Goal: Information Seeking & Learning: Find specific fact

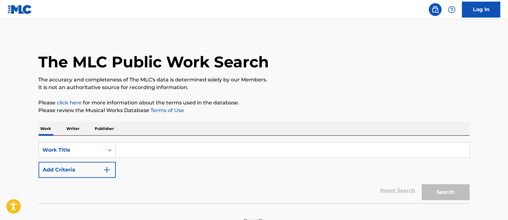
drag, startPoint x: 0, startPoint y: 0, endPoint x: 75, endPoint y: 129, distance: 148.8
click at [75, 129] on p "Writer" at bounding box center [73, 128] width 17 height 13
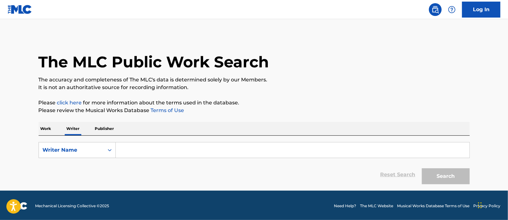
click at [139, 153] on input "Search Form" at bounding box center [293, 149] width 354 height 15
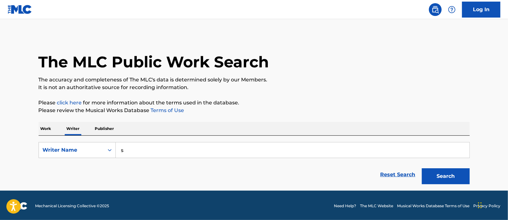
click at [139, 153] on input "s" at bounding box center [293, 149] width 354 height 15
click at [147, 149] on input "s" at bounding box center [293, 149] width 354 height 15
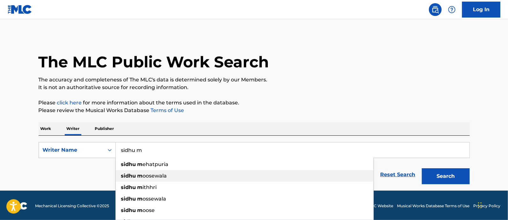
click at [147, 175] on span "oosewala" at bounding box center [155, 176] width 24 height 6
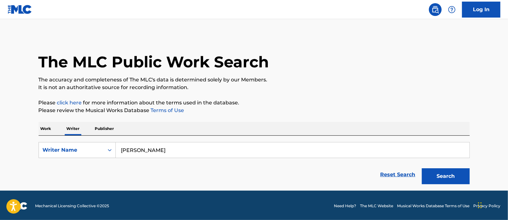
scroll to position [1, 0]
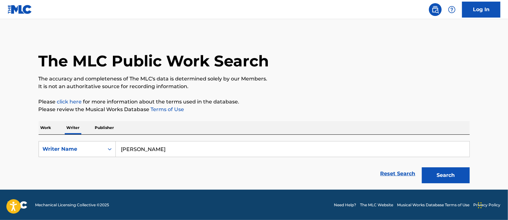
click at [444, 171] on button "Search" at bounding box center [446, 175] width 48 height 16
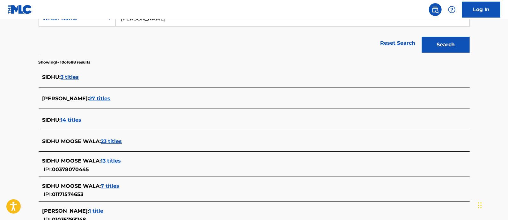
scroll to position [146, 0]
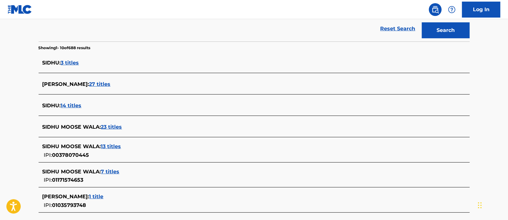
drag, startPoint x: 108, startPoint y: 85, endPoint x: 15, endPoint y: 80, distance: 92.6
click at [15, 80] on main "The MLC Public Work Search The accuracy and completeness of The MLC's data is d…" at bounding box center [254, 92] width 508 height 439
drag, startPoint x: 113, startPoint y: 82, endPoint x: 105, endPoint y: 85, distance: 8.3
click at [105, 85] on span "27 titles" at bounding box center [99, 84] width 21 height 6
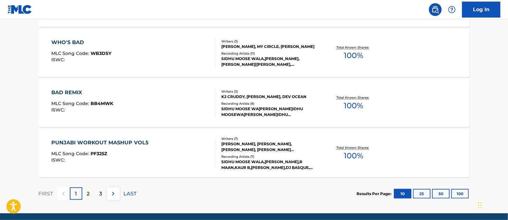
scroll to position [561, 0]
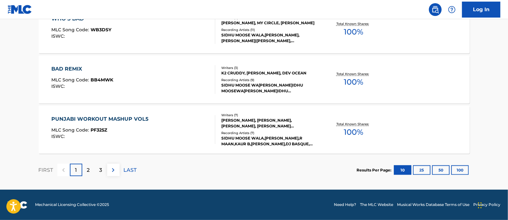
click at [439, 170] on button "50" at bounding box center [441, 170] width 18 height 10
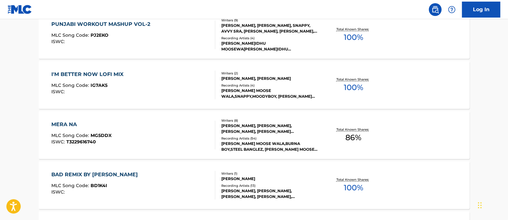
scroll to position [63, 0]
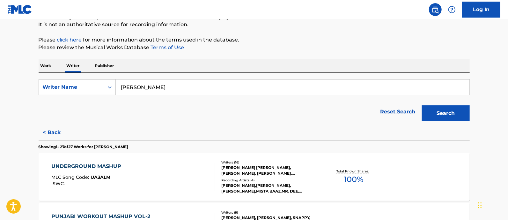
click at [453, 112] on button "Search" at bounding box center [446, 113] width 48 height 16
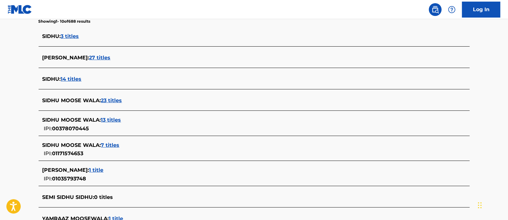
scroll to position [177, 0]
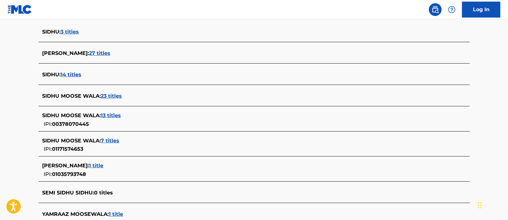
click at [114, 93] on span "23 titles" at bounding box center [111, 96] width 21 height 6
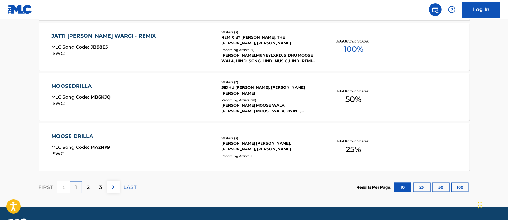
scroll to position [561, 0]
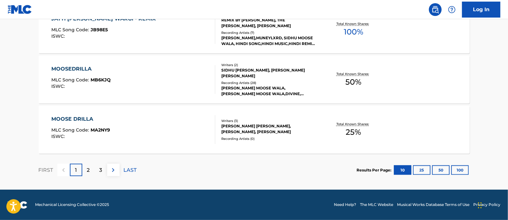
click at [437, 170] on button "50" at bounding box center [441, 170] width 18 height 10
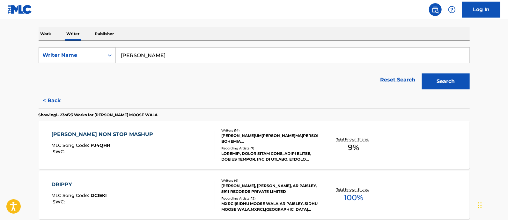
scroll to position [50, 0]
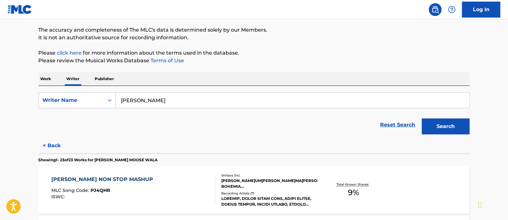
click at [449, 126] on button "Search" at bounding box center [446, 126] width 48 height 16
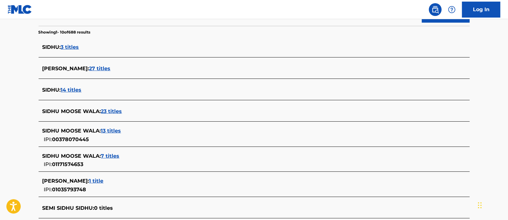
scroll to position [162, 0]
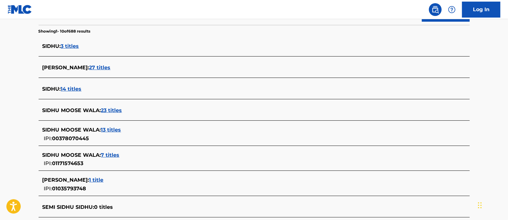
click at [110, 130] on span "13 titles" at bounding box center [111, 130] width 20 height 6
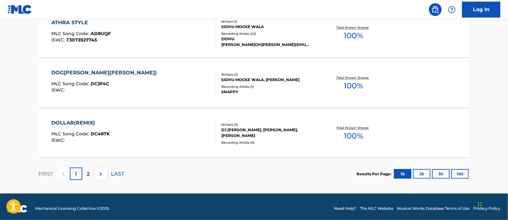
scroll to position [561, 0]
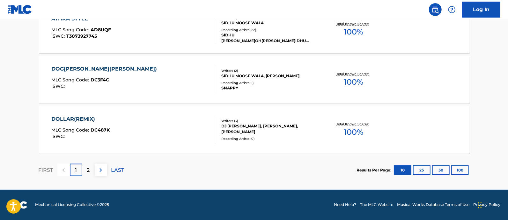
click at [423, 170] on button "25" at bounding box center [422, 170] width 18 height 10
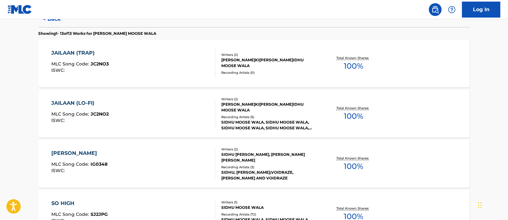
scroll to position [0, 0]
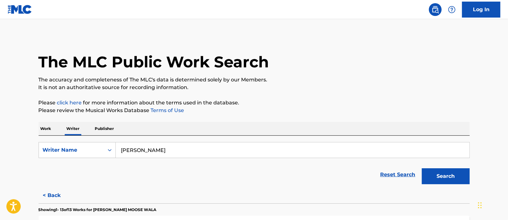
click at [442, 181] on button "Search" at bounding box center [446, 176] width 48 height 16
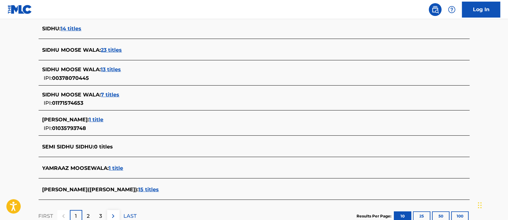
scroll to position [224, 0]
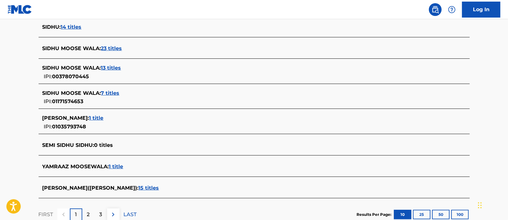
click at [110, 93] on span "7 titles" at bounding box center [110, 93] width 19 height 6
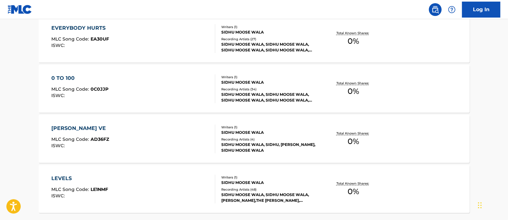
scroll to position [408, 0]
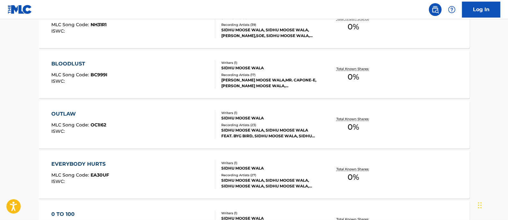
scroll to position [23, 0]
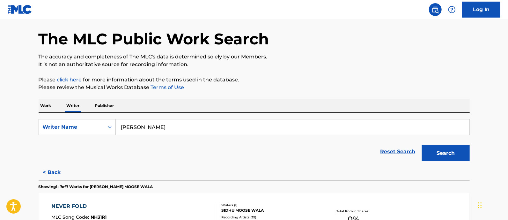
click at [442, 152] on button "Search" at bounding box center [446, 153] width 48 height 16
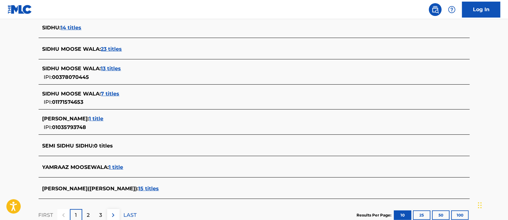
scroll to position [226, 0]
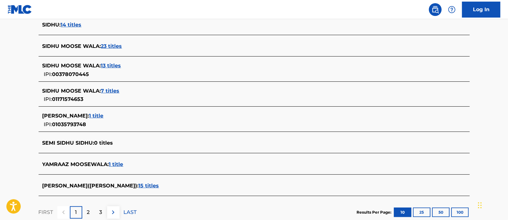
click at [105, 112] on div "SIDHU MOOSEWALA : 1 title" at bounding box center [245, 116] width 407 height 8
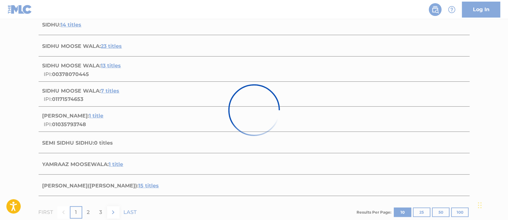
scroll to position [107, 0]
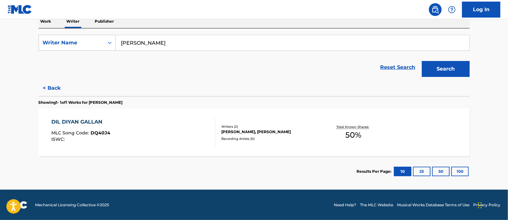
click at [445, 68] on button "Search" at bounding box center [446, 69] width 48 height 16
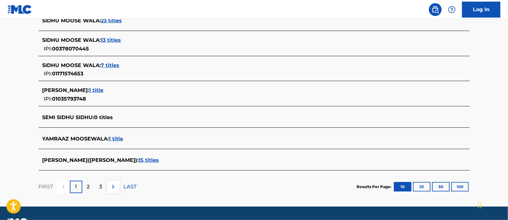
scroll to position [269, 0]
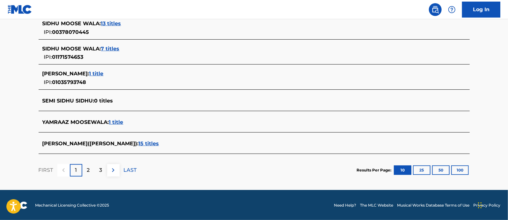
click at [458, 170] on button "100" at bounding box center [460, 170] width 18 height 10
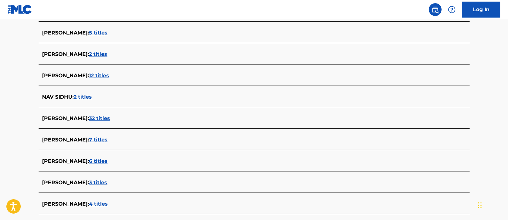
drag, startPoint x: 508, startPoint y: 37, endPoint x: 510, endPoint y: 30, distance: 7.7
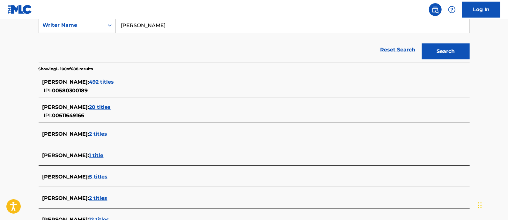
scroll to position [104, 0]
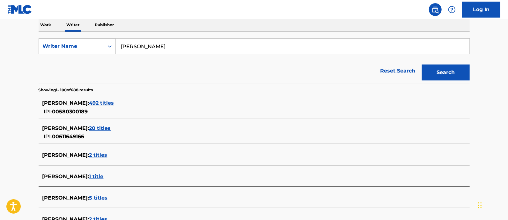
drag, startPoint x: 99, startPoint y: 102, endPoint x: 19, endPoint y: 65, distance: 88.1
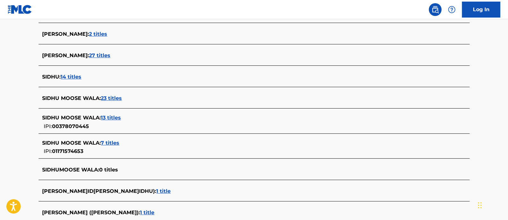
scroll to position [1189, 0]
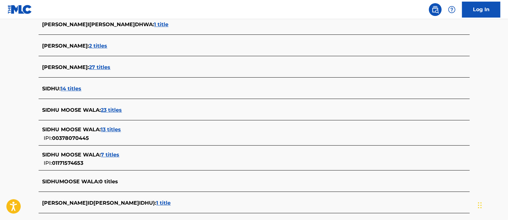
click at [110, 66] on span "27 titles" at bounding box center [99, 67] width 21 height 6
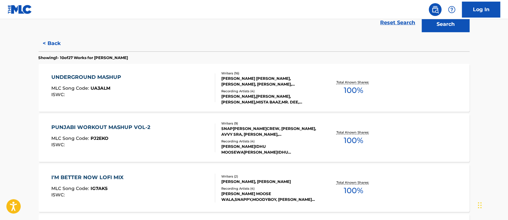
scroll to position [137, 0]
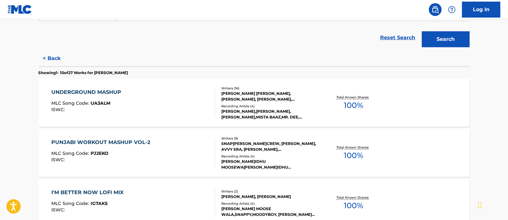
click at [444, 39] on button "Search" at bounding box center [446, 39] width 48 height 16
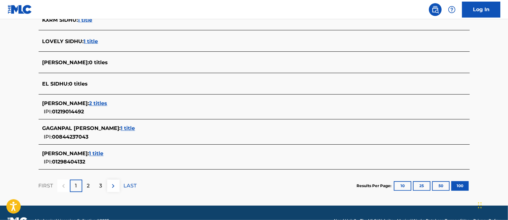
scroll to position [2239, 0]
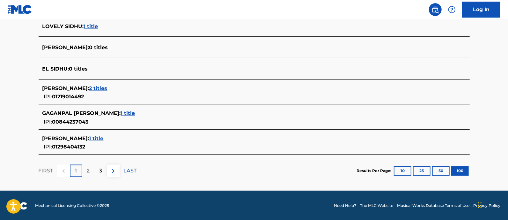
click at [88, 167] on p "2" at bounding box center [88, 171] width 3 height 8
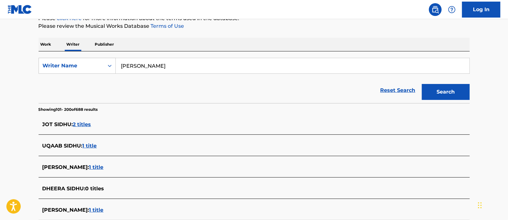
scroll to position [75, 0]
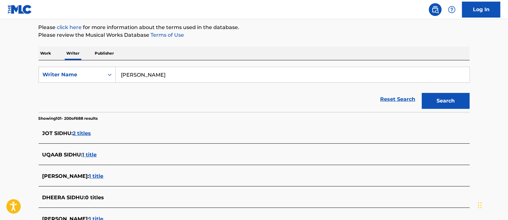
click at [164, 76] on input "sidhu moosewala" at bounding box center [293, 74] width 354 height 15
click at [151, 86] on strong "anjaa" at bounding box center [150, 89] width 15 height 6
click at [437, 96] on button "Search" at bounding box center [446, 101] width 48 height 16
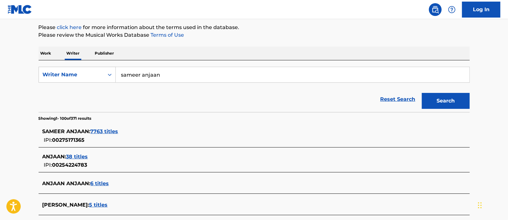
click at [106, 131] on span "7763 titles" at bounding box center [105, 131] width 28 height 6
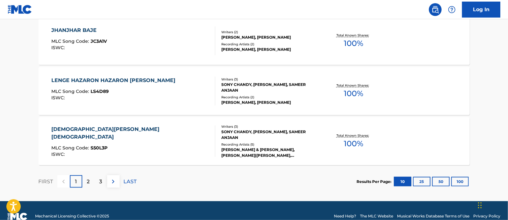
scroll to position [561, 0]
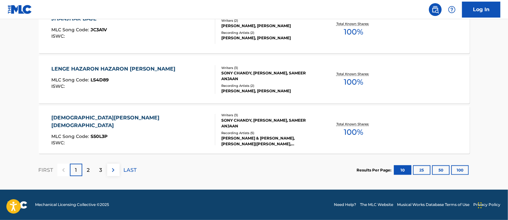
click at [458, 170] on button "100" at bounding box center [460, 170] width 18 height 10
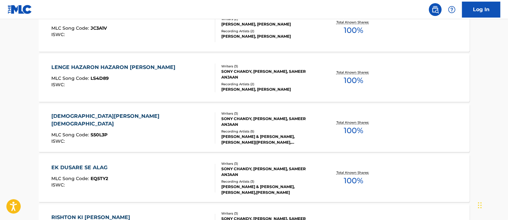
scroll to position [0, 0]
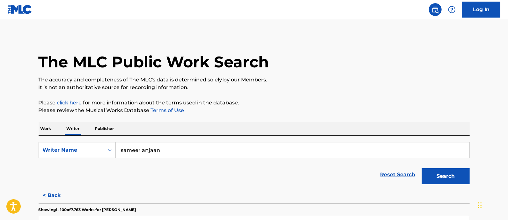
click at [145, 148] on input "sameer anjaan" at bounding box center [293, 149] width 354 height 15
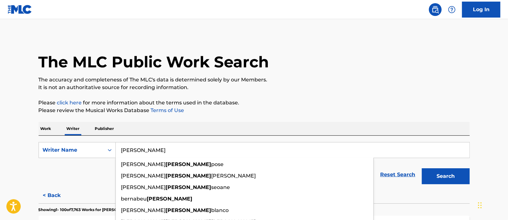
click at [131, 148] on input "Lopez" at bounding box center [293, 149] width 354 height 15
paste input "Dua Lipa"
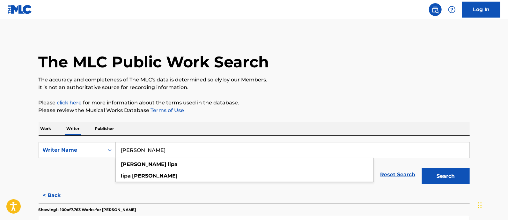
type input "Dua Lipa"
click at [437, 171] on button "Search" at bounding box center [446, 176] width 48 height 16
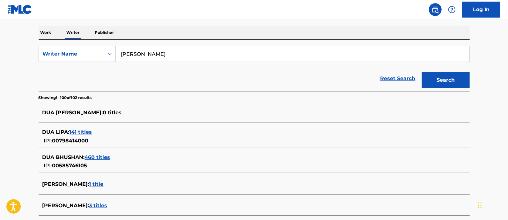
scroll to position [93, 0]
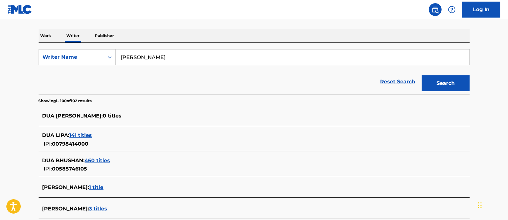
click at [82, 134] on span "141 titles" at bounding box center [81, 135] width 23 height 6
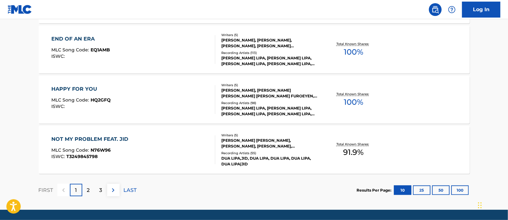
scroll to position [561, 0]
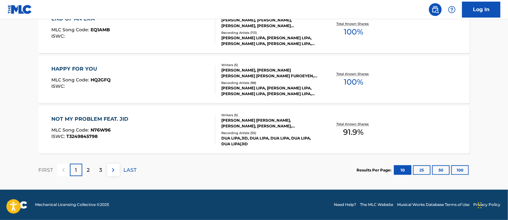
click at [461, 170] on button "100" at bounding box center [460, 170] width 18 height 10
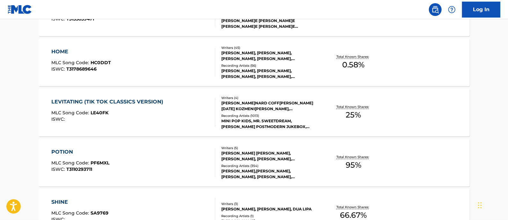
scroll to position [1035, 0]
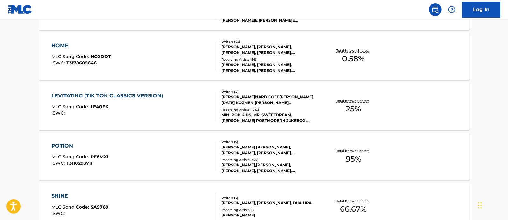
click at [146, 96] on div "LEVITATING (TIK TOK CLASSICS VERSION)" at bounding box center [108, 96] width 115 height 8
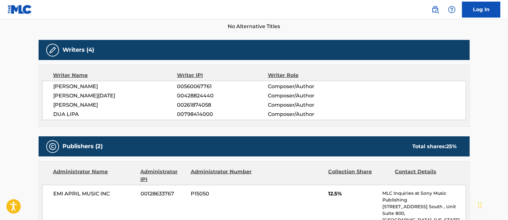
scroll to position [181, 0]
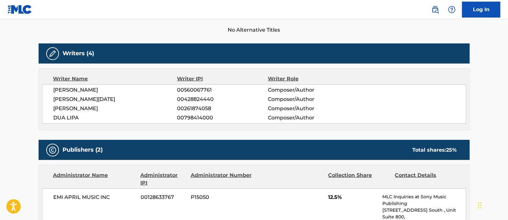
click at [62, 117] on span "DUA LIPA" at bounding box center [116, 118] width 124 height 8
copy div "DUA LIPA"
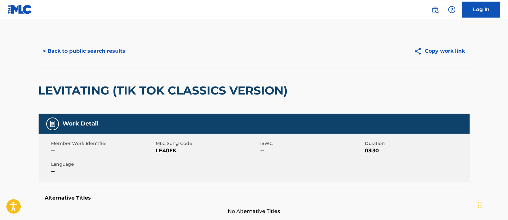
click at [98, 91] on h2 "LEVITATING (TIK TOK CLASSICS VERSION)" at bounding box center [165, 90] width 253 height 14
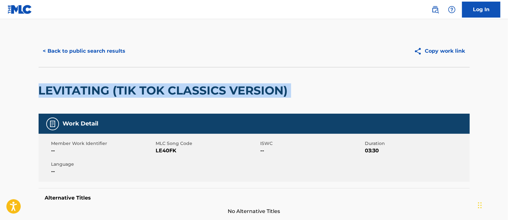
click at [98, 91] on h2 "LEVITATING (TIK TOK CLASSICS VERSION)" at bounding box center [165, 90] width 253 height 14
copy div "LEVITATING (TIK TOK CLASSICS VERSION)"
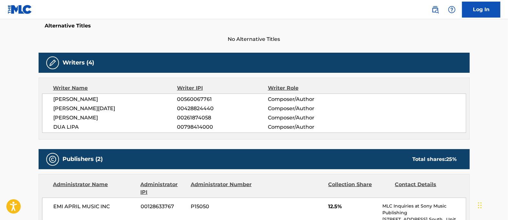
scroll to position [176, 0]
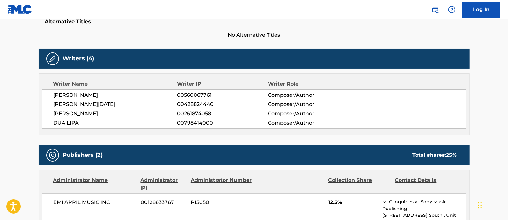
click at [99, 95] on span "CLARENCE BERNARD COFFEE" at bounding box center [116, 95] width 124 height 8
copy div "CLARENCE BERNARD COFFEE"
drag, startPoint x: 84, startPoint y: 107, endPoint x: 84, endPoint y: 103, distance: 4.1
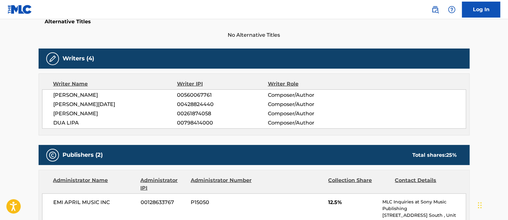
click at [84, 103] on span "STEPHEN NOEL KOZMENIUK" at bounding box center [116, 104] width 124 height 8
copy div "STEPHEN NOEL KOZMENIUK"
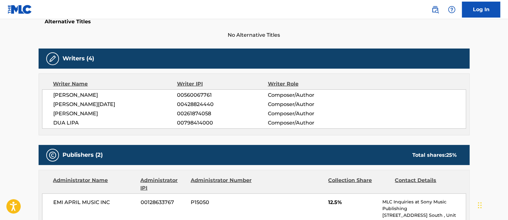
click at [77, 114] on span "SARAH HUDSON" at bounding box center [116, 114] width 124 height 8
copy div "SARAH HUDSON"
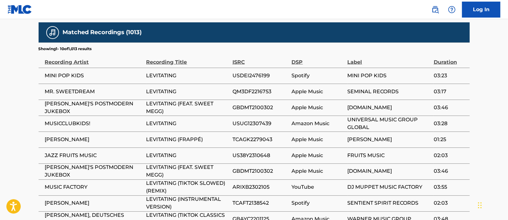
scroll to position [598, 0]
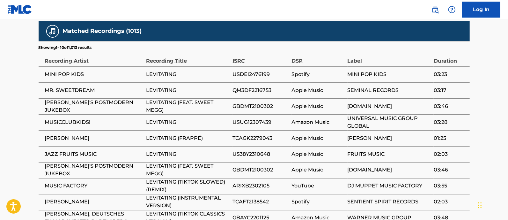
click at [246, 182] on span "ARIXB2302105" at bounding box center [261, 186] width 56 height 8
copy span "ARIXB2302105"
click at [252, 71] on span "USDEI2476199" at bounding box center [261, 75] width 56 height 8
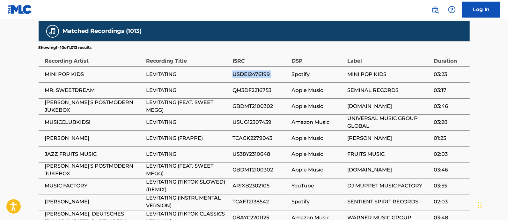
click at [252, 71] on span "USDEI2476199" at bounding box center [261, 75] width 56 height 8
copy div "USDEI2476199"
click at [246, 86] on span "QM3DF2216753" at bounding box center [261, 90] width 56 height 8
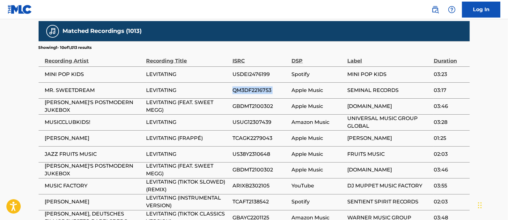
copy div "QM3DF2216753"
click at [250, 102] on span "GBDMT2100302" at bounding box center [261, 106] width 56 height 8
copy div "GBDMT2100302"
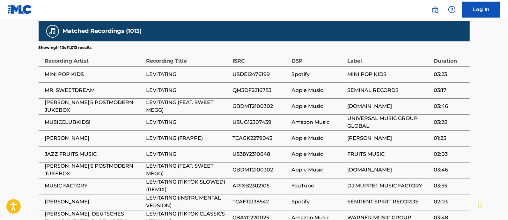
click at [249, 118] on span "USUG12307439" at bounding box center [261, 122] width 56 height 8
copy div "USUG12307439"
click at [250, 134] on span "TCAGK2279043" at bounding box center [261, 138] width 56 height 8
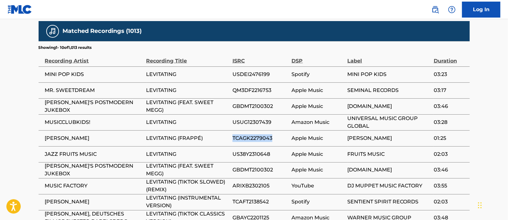
click at [250, 134] on span "TCAGK2279043" at bounding box center [261, 138] width 56 height 8
click at [249, 150] on span "US38Y2310648" at bounding box center [261, 154] width 56 height 8
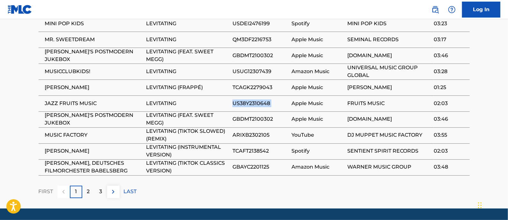
scroll to position [652, 0]
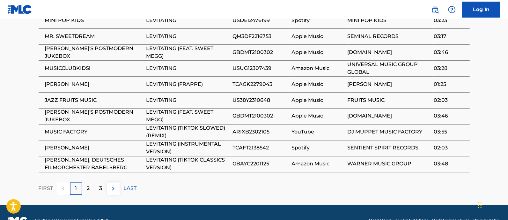
click at [92, 182] on div "2" at bounding box center [88, 188] width 12 height 12
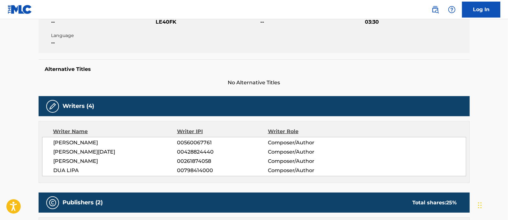
scroll to position [0, 0]
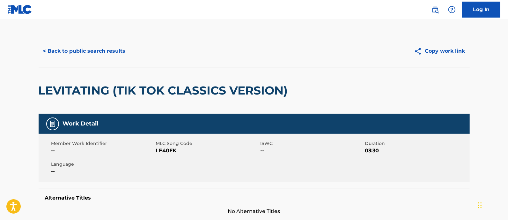
click at [16, 10] on img at bounding box center [20, 9] width 25 height 9
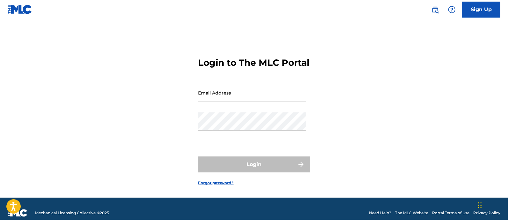
click at [435, 12] on img at bounding box center [436, 10] width 8 height 8
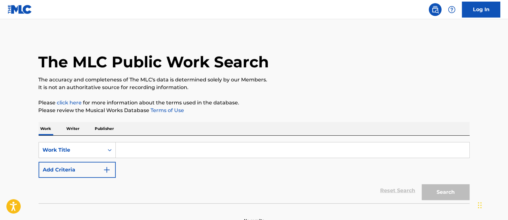
click at [126, 148] on input "Search Form" at bounding box center [293, 149] width 354 height 15
type input "s"
click at [70, 128] on p "Writer" at bounding box center [73, 128] width 17 height 13
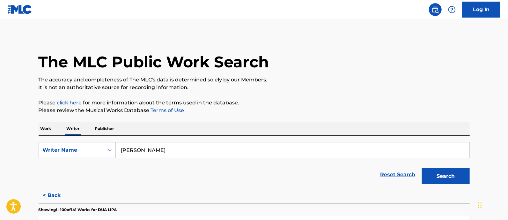
click at [139, 148] on input "Dua Lipa" at bounding box center [293, 149] width 354 height 15
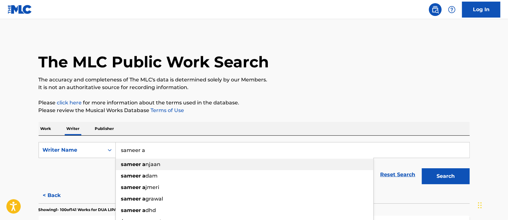
click at [144, 166] on strong "a" at bounding box center [144, 164] width 3 height 6
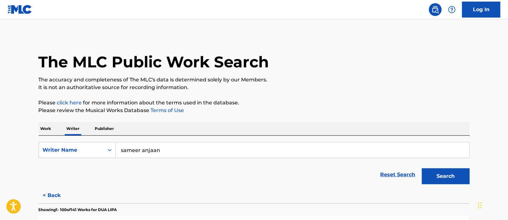
click at [449, 174] on button "Search" at bounding box center [446, 176] width 48 height 16
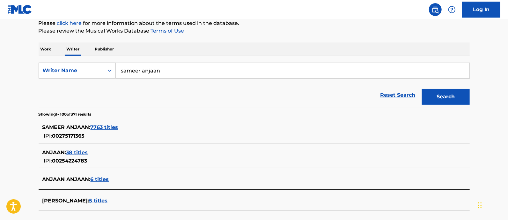
scroll to position [82, 0]
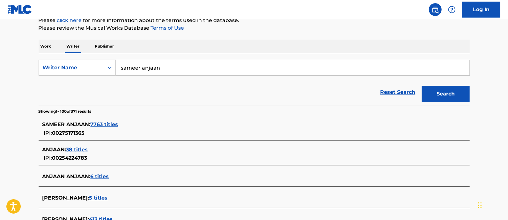
click at [106, 122] on span "7763 titles" at bounding box center [105, 124] width 28 height 6
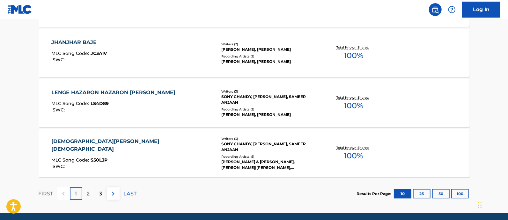
scroll to position [561, 0]
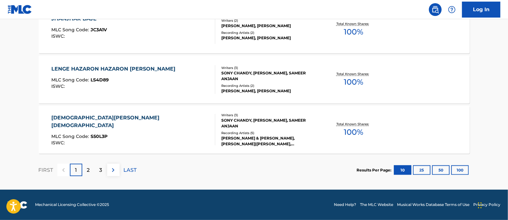
click at [459, 169] on button "100" at bounding box center [460, 170] width 18 height 10
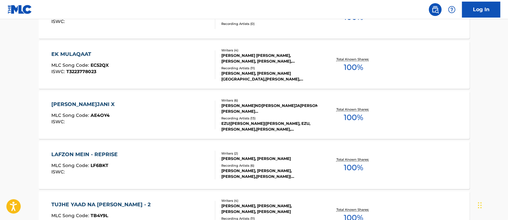
scroll to position [5068, 0]
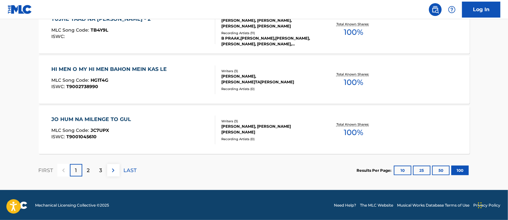
click at [87, 168] on p "2" at bounding box center [88, 171] width 3 height 8
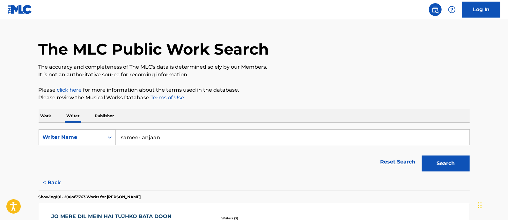
scroll to position [0, 0]
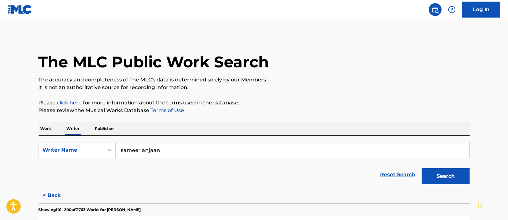
click at [145, 150] on input "sameer anjaan" at bounding box center [293, 149] width 354 height 15
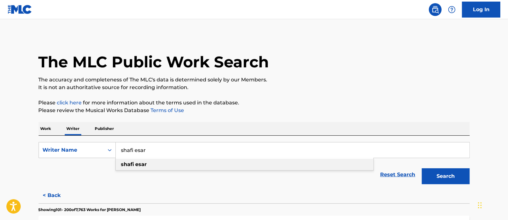
click at [136, 165] on strong "esar" at bounding box center [141, 164] width 11 height 6
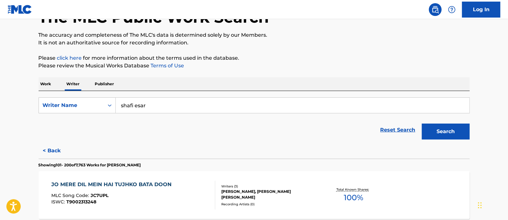
scroll to position [51, 0]
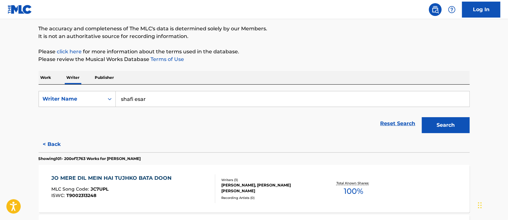
click at [436, 120] on button "Search" at bounding box center [446, 125] width 48 height 16
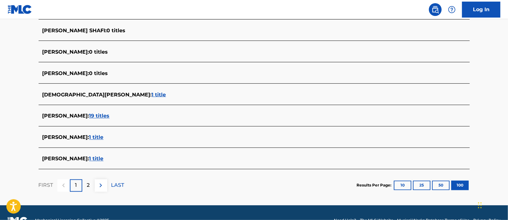
scroll to position [2189, 0]
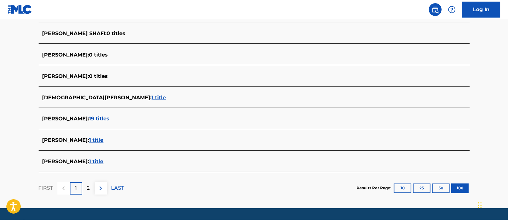
click at [404, 186] on button "10" at bounding box center [403, 188] width 18 height 10
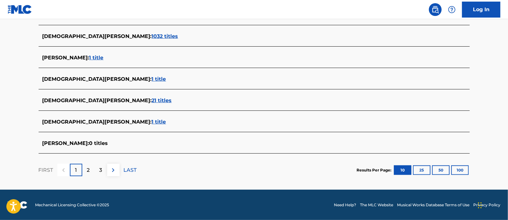
scroll to position [65, 0]
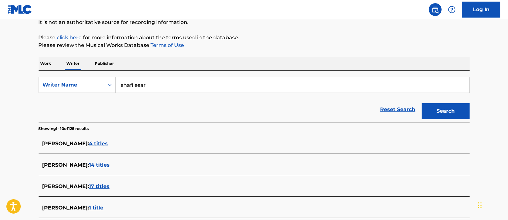
click at [134, 84] on input "shafi esar" at bounding box center [293, 84] width 354 height 15
click at [136, 96] on strong "faroo" at bounding box center [143, 99] width 14 height 6
type input "shah farooq"
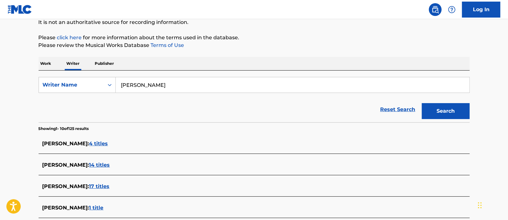
click at [440, 114] on button "Search" at bounding box center [446, 111] width 48 height 16
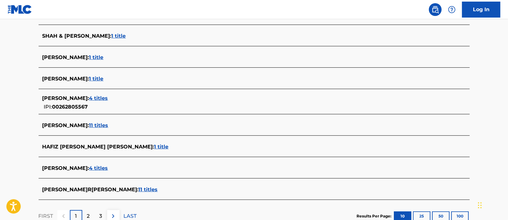
scroll to position [218, 0]
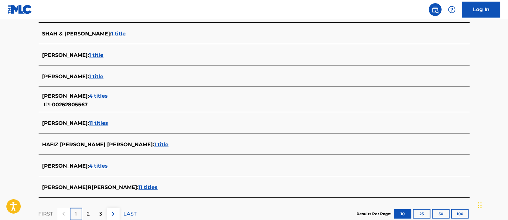
click at [93, 122] on span "11 titles" at bounding box center [98, 123] width 19 height 6
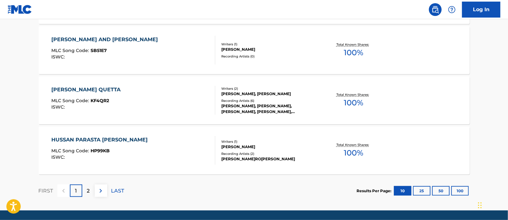
scroll to position [561, 0]
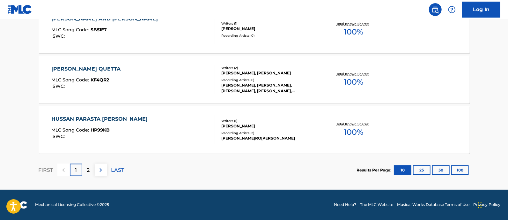
click at [420, 171] on button "25" at bounding box center [422, 170] width 18 height 10
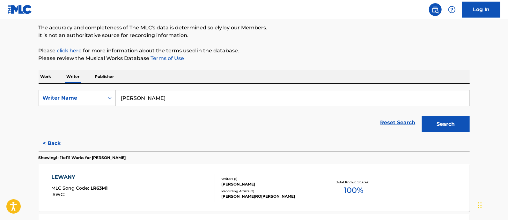
scroll to position [50, 0]
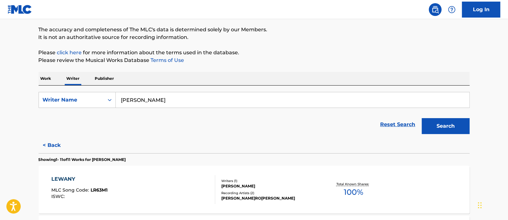
click at [136, 103] on input "shah farooq" at bounding box center [293, 99] width 354 height 15
click at [46, 79] on p "Work" at bounding box center [46, 78] width 15 height 13
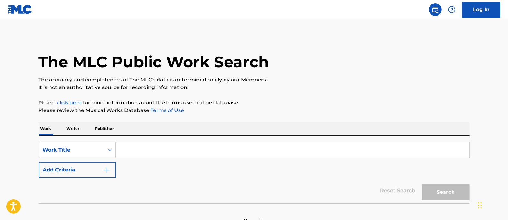
click at [144, 150] on input "Search Form" at bounding box center [293, 149] width 354 height 15
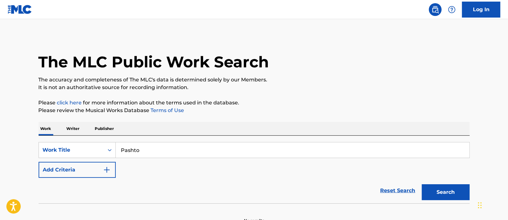
click at [441, 192] on button "Search" at bounding box center [446, 192] width 48 height 16
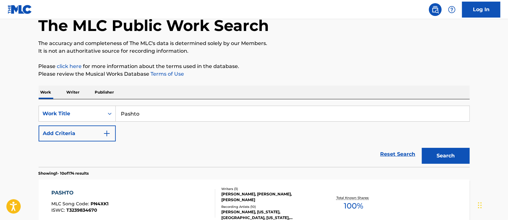
scroll to position [19, 0]
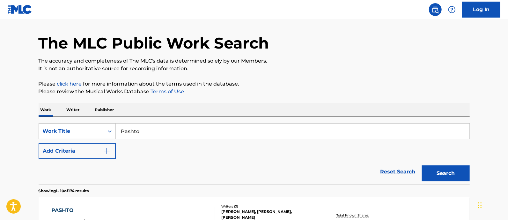
click at [128, 133] on input "Pashto" at bounding box center [293, 130] width 354 height 15
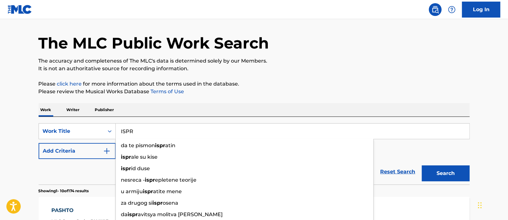
type input "ISPR"
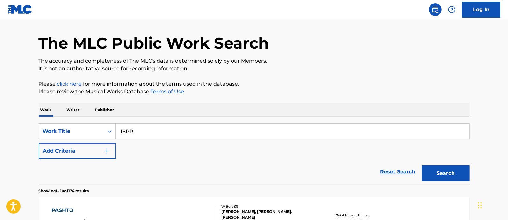
click at [72, 110] on p "Writer" at bounding box center [73, 109] width 17 height 13
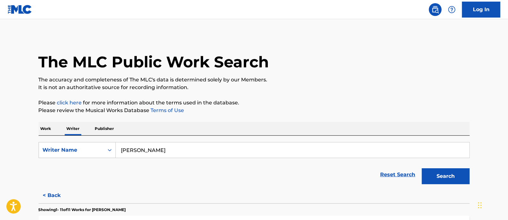
click at [134, 154] on input "shah farooq" at bounding box center [293, 149] width 354 height 15
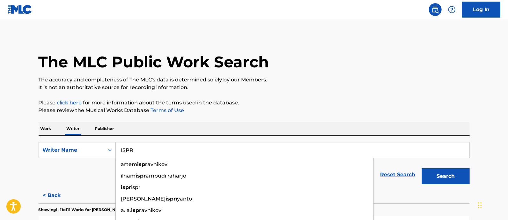
type input "ISPR"
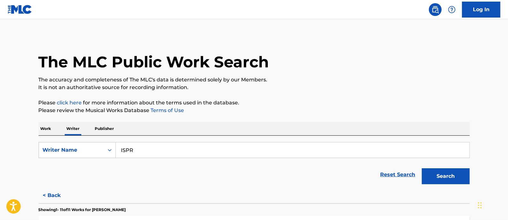
click at [446, 178] on button "Search" at bounding box center [446, 176] width 48 height 16
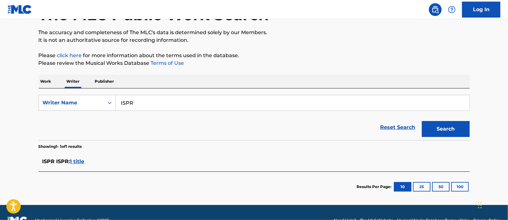
scroll to position [63, 0]
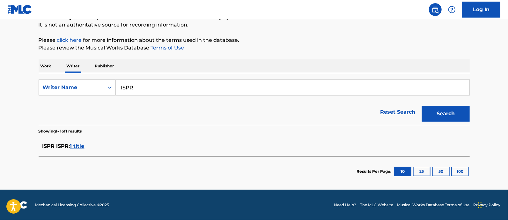
click at [77, 145] on span "1 title" at bounding box center [77, 146] width 14 height 6
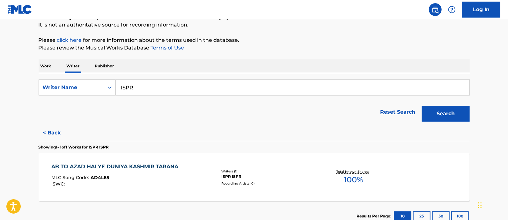
click at [102, 66] on p "Publisher" at bounding box center [104, 65] width 23 height 13
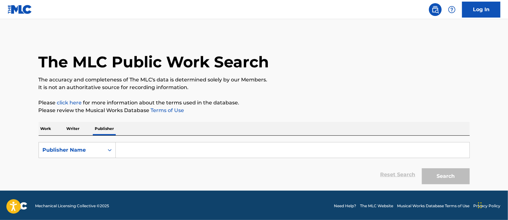
click at [134, 152] on input "Search Form" at bounding box center [293, 149] width 354 height 15
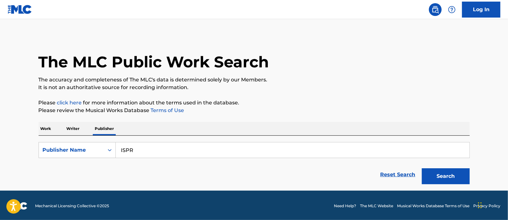
type input "ISPR"
click at [437, 173] on button "Search" at bounding box center [446, 176] width 48 height 16
click at [45, 129] on p "Work" at bounding box center [46, 128] width 15 height 13
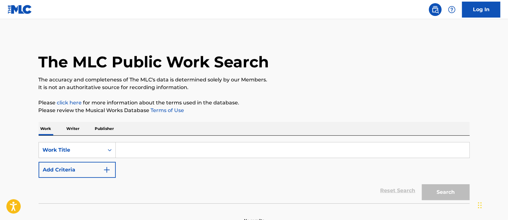
click at [129, 153] on input "Search Form" at bounding box center [293, 149] width 354 height 15
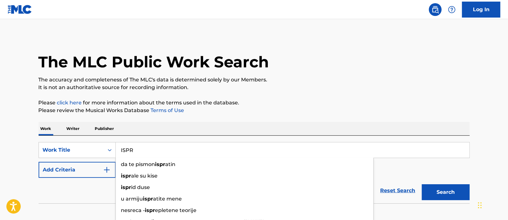
type input "ISPR"
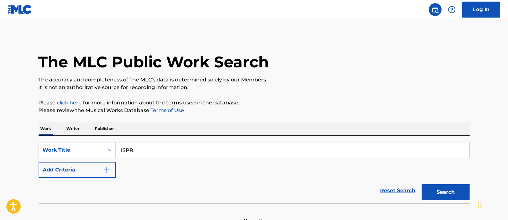
click at [436, 189] on button "Search" at bounding box center [446, 192] width 48 height 16
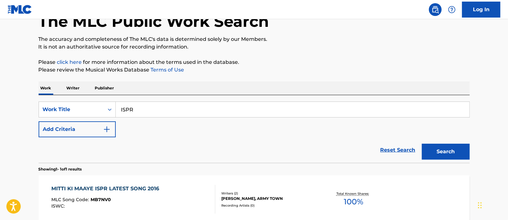
scroll to position [39, 0]
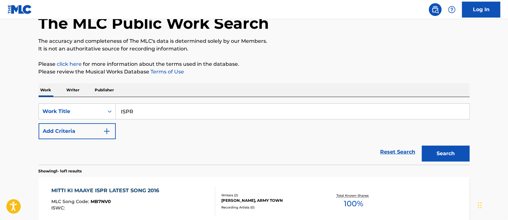
click at [71, 89] on p "Writer" at bounding box center [73, 89] width 17 height 13
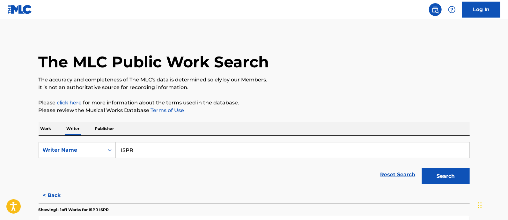
click at [126, 151] on input "ISPR" at bounding box center [293, 149] width 354 height 15
paste input "Sahir Ali Bagga"
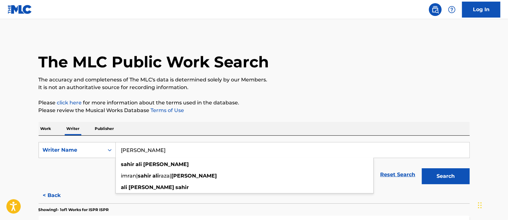
type input "Sahir Ali Bagga"
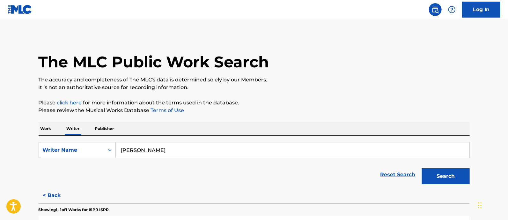
click at [434, 178] on button "Search" at bounding box center [446, 176] width 48 height 16
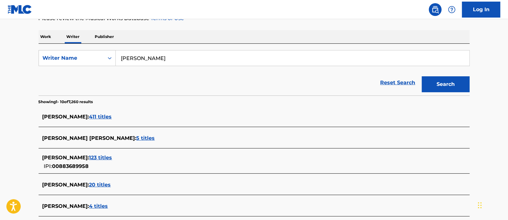
scroll to position [111, 0]
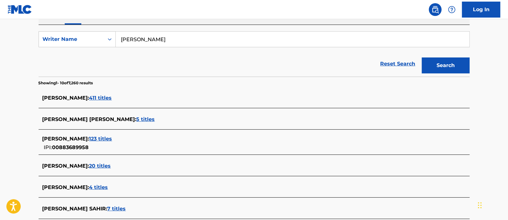
click at [103, 96] on span "411 titles" at bounding box center [100, 98] width 23 height 6
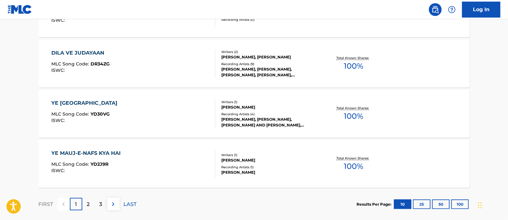
scroll to position [561, 0]
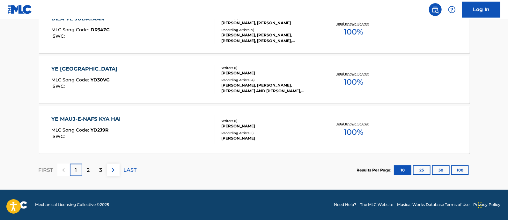
drag, startPoint x: 506, startPoint y: 21, endPoint x: 510, endPoint y: 27, distance: 6.9
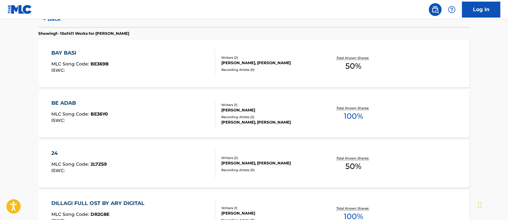
scroll to position [0, 0]
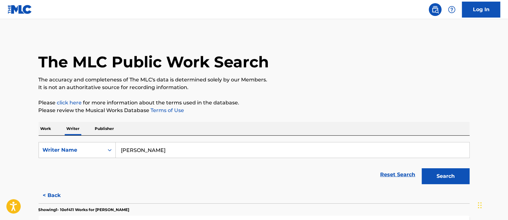
click at [44, 127] on p "Work" at bounding box center [46, 128] width 15 height 13
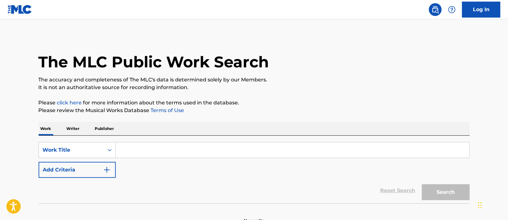
click at [140, 148] on input "Search Form" at bounding box center [293, 149] width 354 height 15
paste input "Pakistan Zindabad"
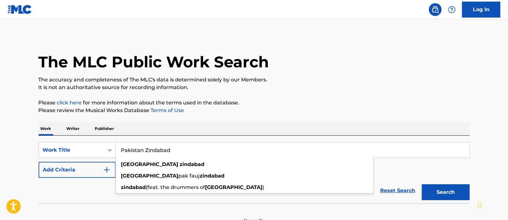
type input "Pakistan Zindabad"
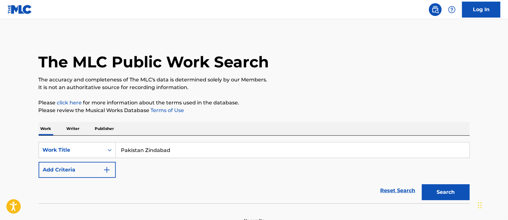
click at [448, 195] on button "Search" at bounding box center [446, 192] width 48 height 16
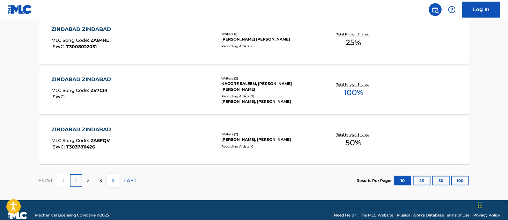
scroll to position [561, 0]
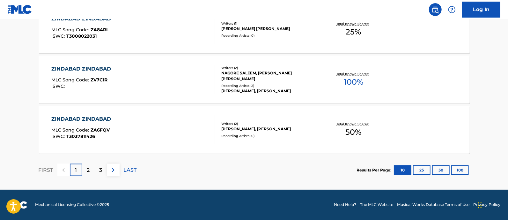
click at [457, 170] on button "100" at bounding box center [460, 170] width 18 height 10
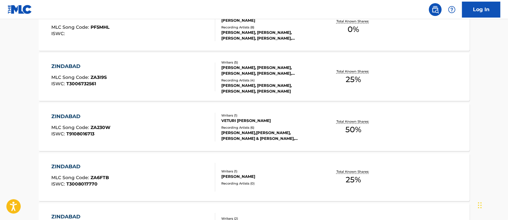
scroll to position [0, 0]
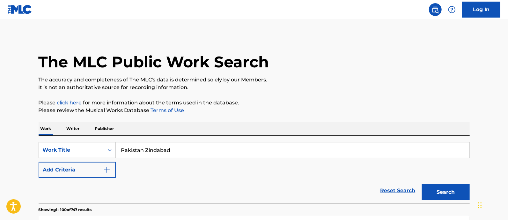
click at [65, 126] on p "Writer" at bounding box center [73, 128] width 17 height 13
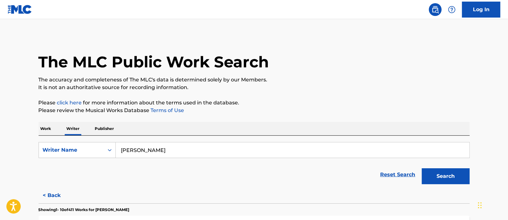
click at [445, 176] on button "Search" at bounding box center [446, 176] width 48 height 16
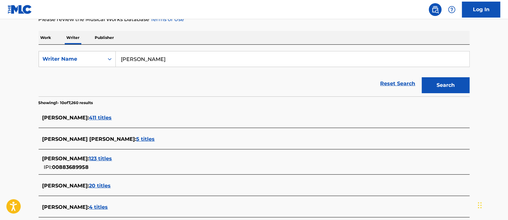
scroll to position [113, 0]
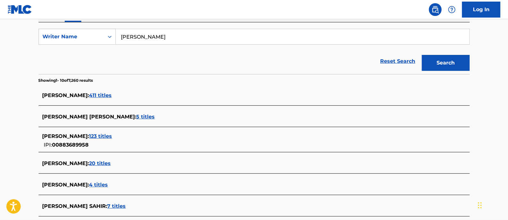
click at [109, 136] on span "123 titles" at bounding box center [100, 136] width 23 height 6
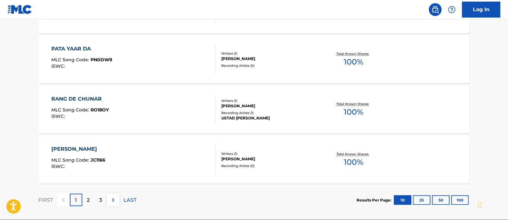
scroll to position [561, 0]
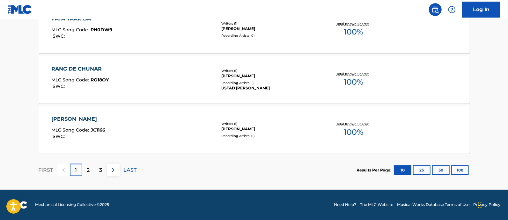
click at [460, 171] on button "100" at bounding box center [460, 170] width 18 height 10
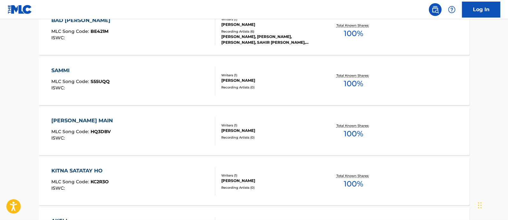
scroll to position [66, 0]
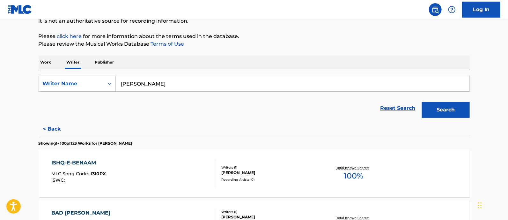
click at [442, 107] on button "Search" at bounding box center [446, 110] width 48 height 16
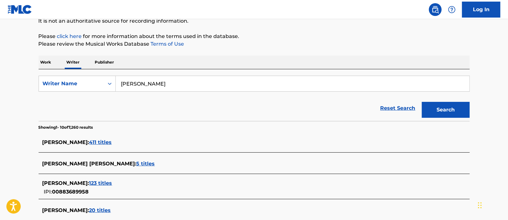
click at [106, 143] on span "411 titles" at bounding box center [100, 142] width 23 height 6
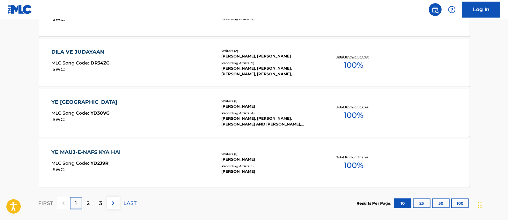
scroll to position [561, 0]
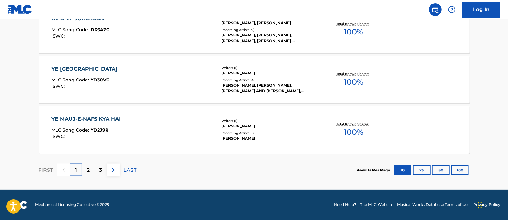
click at [460, 169] on button "100" at bounding box center [460, 170] width 18 height 10
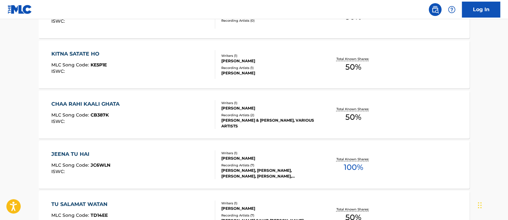
scroll to position [4023, 0]
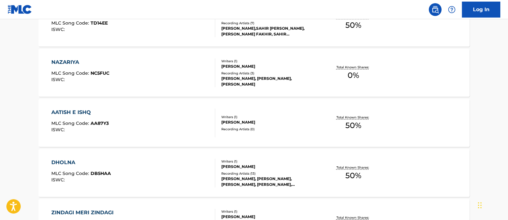
click at [241, 77] on div "RAHAT FATEH ALI KHAN, RAHAT FATEH ALI KHAN, RAHAT FATEH ALI KHAN" at bounding box center [269, 81] width 96 height 11
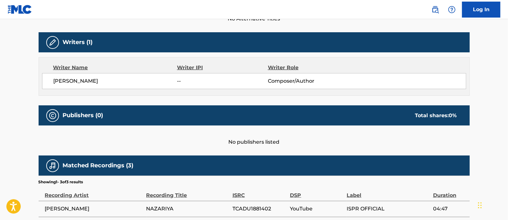
scroll to position [261, 0]
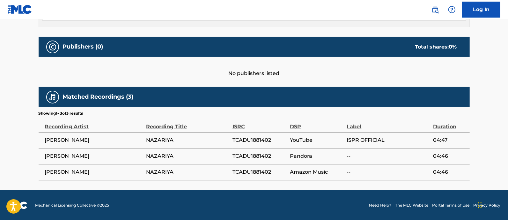
click at [80, 138] on span "RAHAT FATEH ALI KHAN" at bounding box center [94, 140] width 98 height 8
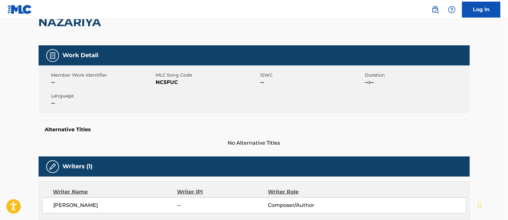
scroll to position [0, 0]
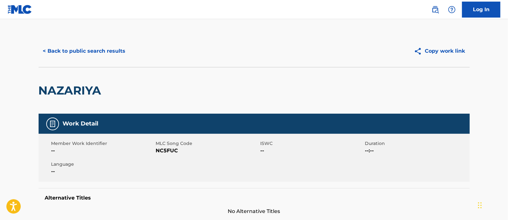
click at [85, 50] on button "< Back to public search results" at bounding box center [85, 51] width 92 height 16
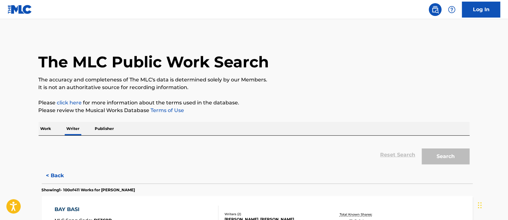
scroll to position [20, 0]
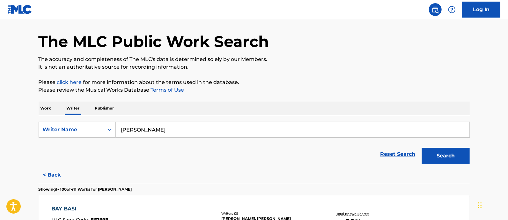
click at [149, 131] on input "Sahir Ali Bagga" at bounding box center [293, 129] width 354 height 15
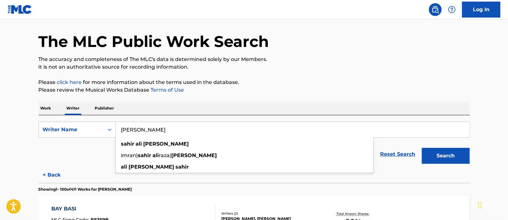
paste input "RAHAT FATEH ALI KHAN"
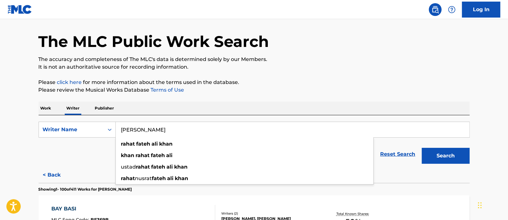
type input "RAHAT FATEH ALI KHAN"
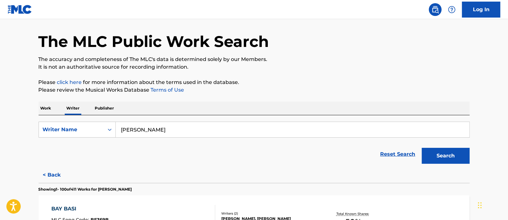
click at [450, 155] on button "Search" at bounding box center [446, 156] width 48 height 16
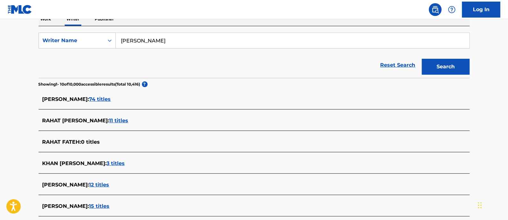
scroll to position [97, 0]
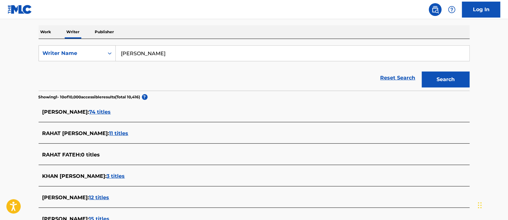
click at [120, 115] on div "RAHAT FATEH ALI KHAN : 74 titles" at bounding box center [245, 112] width 407 height 8
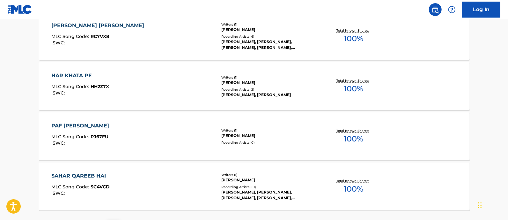
scroll to position [561, 0]
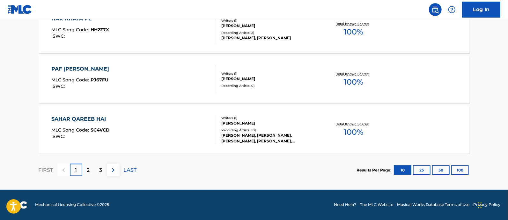
click at [458, 170] on button "100" at bounding box center [460, 170] width 18 height 10
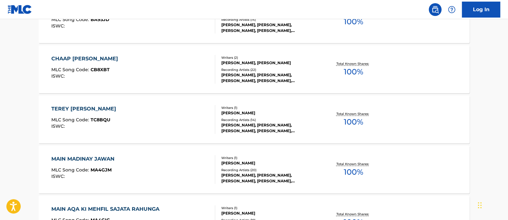
scroll to position [1715, 0]
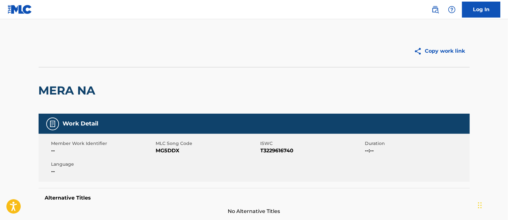
click at [69, 90] on h2 "MERA NA" at bounding box center [69, 90] width 60 height 14
copy div "MERA NA"
click at [51, 89] on h2 "BAD" at bounding box center [54, 90] width 31 height 14
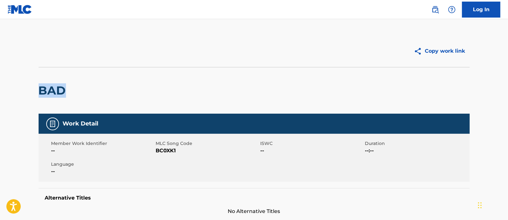
click at [51, 89] on h2 "BAD" at bounding box center [54, 90] width 31 height 14
copy h2 "BAD"
click at [261, 49] on div "Copy work link" at bounding box center [362, 51] width 216 height 16
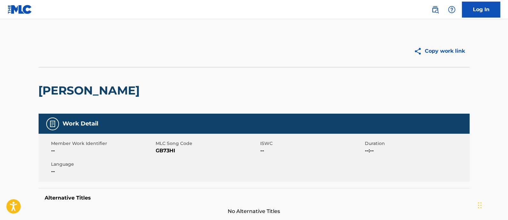
click at [101, 92] on h2 "[PERSON_NAME]" at bounding box center [91, 90] width 105 height 14
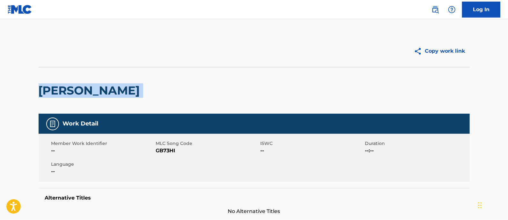
click at [101, 92] on h2 "[PERSON_NAME]" at bounding box center [91, 90] width 105 height 14
copy div "[PERSON_NAME]"
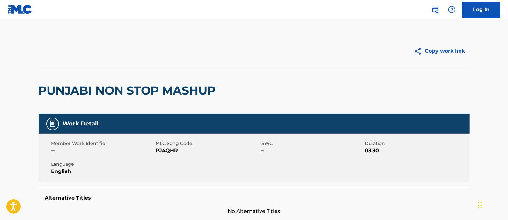
click at [137, 89] on h2 "PUNJABI NON STOP MASHUP" at bounding box center [129, 90] width 181 height 14
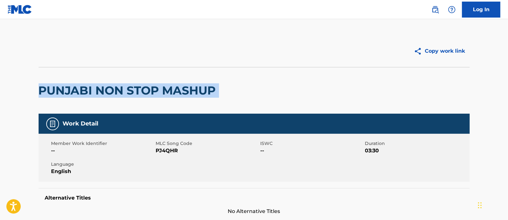
click at [137, 89] on h2 "PUNJABI NON STOP MASHUP" at bounding box center [129, 90] width 181 height 14
copy div "PUNJABI NON STOP MASHUP"
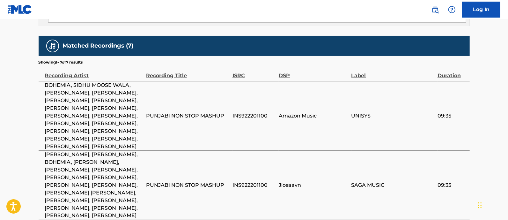
scroll to position [546, 0]
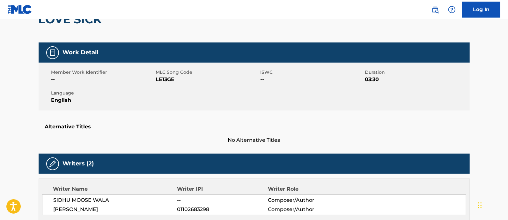
scroll to position [26, 0]
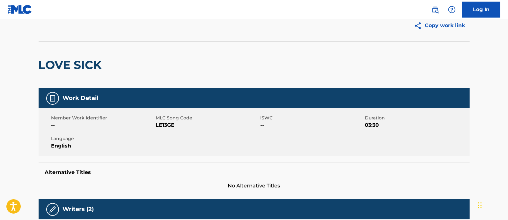
click at [74, 66] on h2 "LOVE SICK" at bounding box center [72, 65] width 67 height 14
copy div "LOVE SICK"
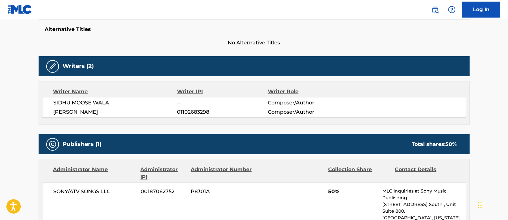
scroll to position [170, 0]
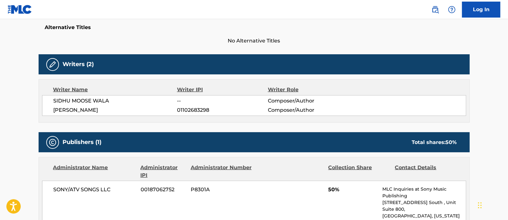
click at [71, 102] on span "SIDHU MOOSE WALA" at bounding box center [116, 101] width 124 height 8
copy div "SIDHU MOOSE WALA"
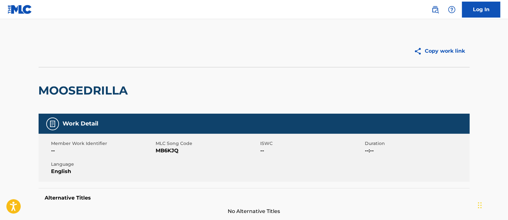
click at [82, 89] on h2 "MOOSEDRILLA" at bounding box center [85, 90] width 93 height 14
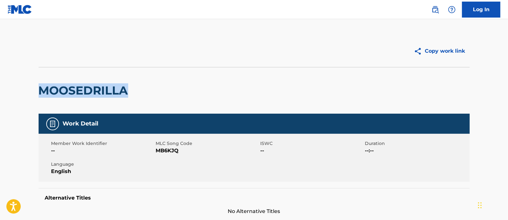
click at [82, 89] on h2 "MOOSEDRILLA" at bounding box center [85, 90] width 93 height 14
copy div "MOOSEDRILLA"
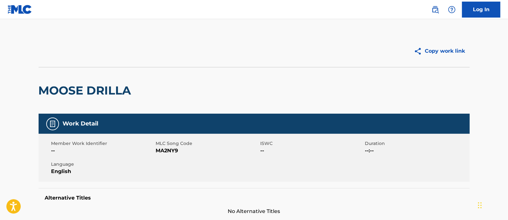
click at [92, 89] on h2 "MOOSE DRILLA" at bounding box center [87, 90] width 96 height 14
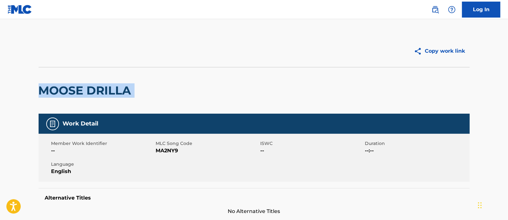
click at [92, 89] on h2 "MOOSE DRILLA" at bounding box center [87, 90] width 96 height 14
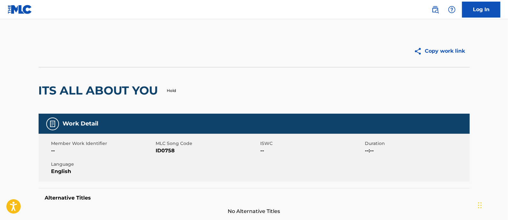
click at [93, 87] on h2 "ITS ALL ABOUT YOU" at bounding box center [100, 90] width 123 height 14
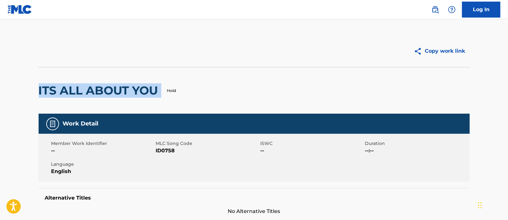
click at [93, 87] on h2 "ITS ALL ABOUT YOU" at bounding box center [100, 90] width 123 height 14
copy div "ITS ALL ABOUT YOU"
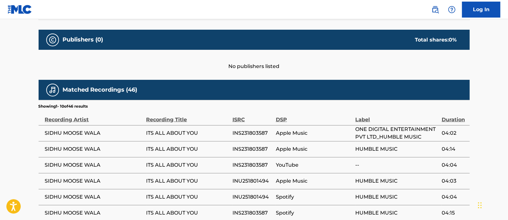
scroll to position [250, 0]
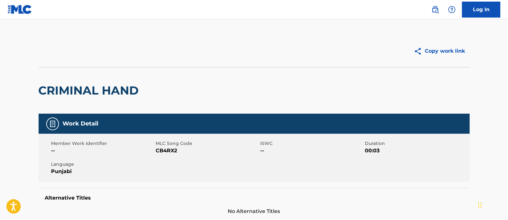
click at [108, 90] on h2 "CRIMINAL HAND" at bounding box center [91, 90] width 104 height 14
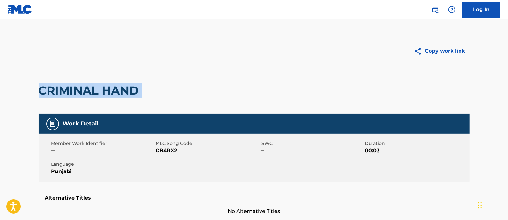
click at [108, 90] on h2 "CRIMINAL HAND" at bounding box center [91, 90] width 104 height 14
copy div "CRIMINAL HAND"
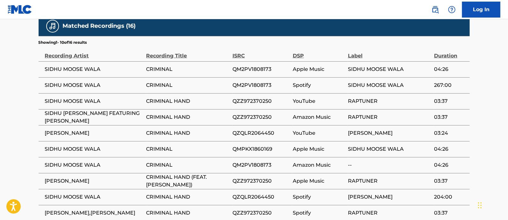
scroll to position [329, 0]
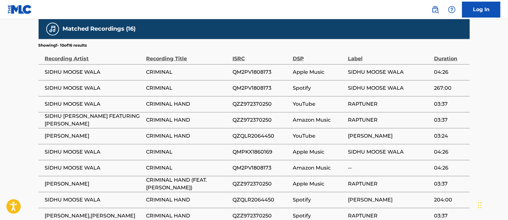
click at [80, 70] on span "SIDHU MOOSE WALA" at bounding box center [94, 72] width 98 height 8
copy div "SIDHU MOOSE WALA"
click at [258, 71] on span "QM2PV1808173" at bounding box center [261, 72] width 57 height 8
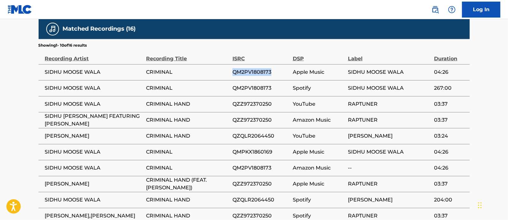
click at [258, 71] on span "QM2PV1808173" at bounding box center [261, 72] width 57 height 8
copy div "QM2PV1808173"
click at [254, 103] on span "QZZ972370250" at bounding box center [261, 104] width 57 height 8
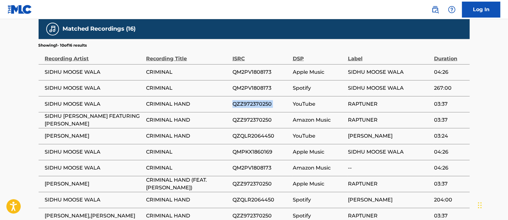
click at [254, 103] on span "QZZ972370250" at bounding box center [261, 104] width 57 height 8
copy div "QZZ972370250"
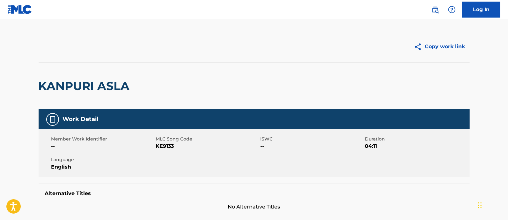
scroll to position [2, 0]
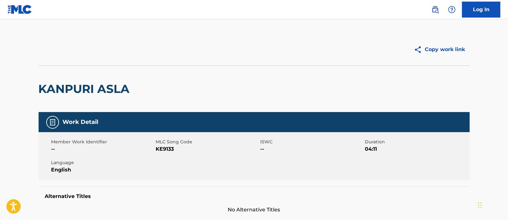
click at [83, 87] on h2 "KANPURI ASLA" at bounding box center [86, 89] width 94 height 14
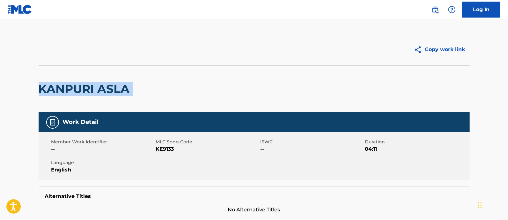
click at [83, 87] on h2 "KANPURI ASLA" at bounding box center [86, 89] width 94 height 14
copy div "KANPURI ASLA"
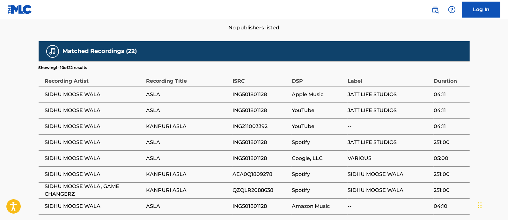
scroll to position [307, 0]
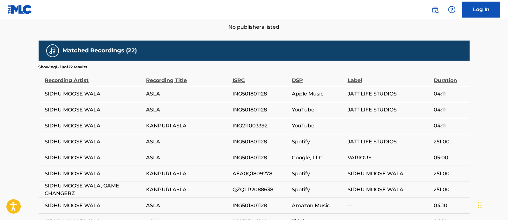
click at [252, 91] on span "ING501801128" at bounding box center [261, 94] width 56 height 8
copy div "ING501801128"
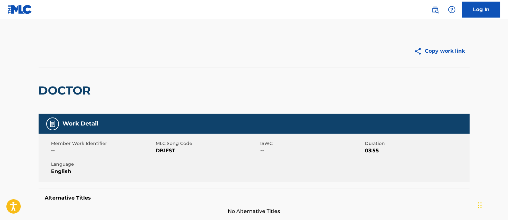
click at [66, 89] on h2 "DOCTOR" at bounding box center [67, 90] width 56 height 14
copy div "DOCTOR"
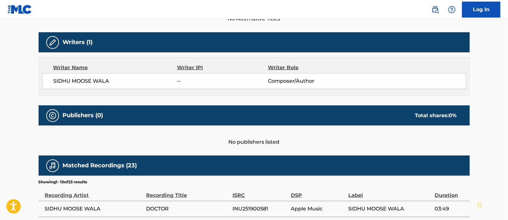
click at [93, 78] on span "SIDHU MOOSE WALA" at bounding box center [116, 81] width 124 height 8
copy div "SIDHU MOOSE WALA"
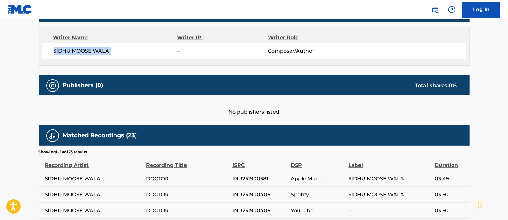
scroll to position [217, 0]
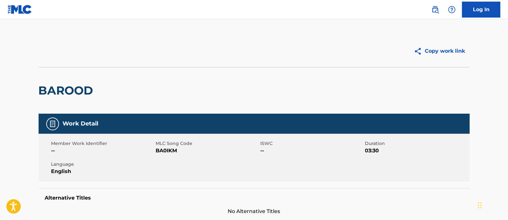
click at [69, 89] on h2 "BAROOD" at bounding box center [68, 90] width 58 height 14
copy div "BAROOD"
click at [45, 90] on h2 "47" at bounding box center [48, 90] width 18 height 14
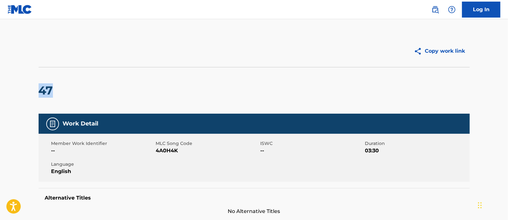
click at [45, 90] on h2 "47" at bounding box center [48, 90] width 18 height 14
copy h2 "47"
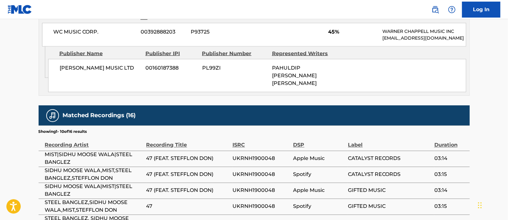
scroll to position [644, 0]
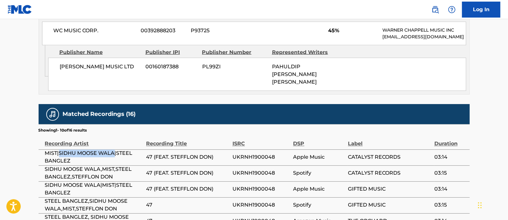
drag, startPoint x: 60, startPoint y: 116, endPoint x: 114, endPoint y: 118, distance: 54.3
click at [114, 150] on span "MIST|SIDHU MOOSE WALA|STEEL BANGLEZ" at bounding box center [94, 157] width 98 height 15
copy span "SIDHU MOOSE WALA"
click at [252, 153] on span "UKRNH1900048" at bounding box center [262, 157] width 58 height 8
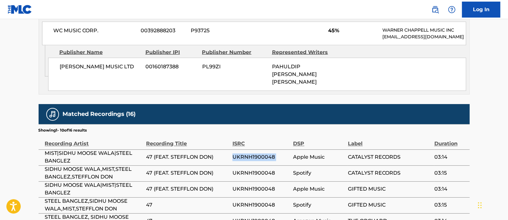
click at [252, 153] on span "UKRNH1900048" at bounding box center [262, 157] width 58 height 8
copy div "UKRNH1900048"
drag, startPoint x: 508, startPoint y: 154, endPoint x: 510, endPoint y: 157, distance: 3.4
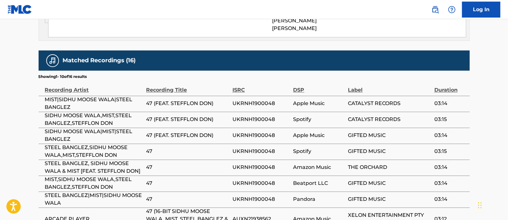
scroll to position [709, 0]
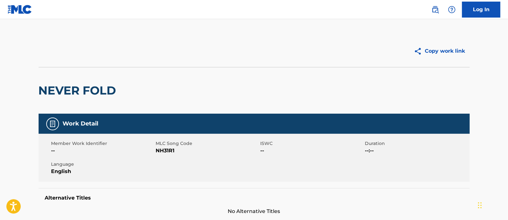
click at [86, 90] on h2 "NEVER FOLD" at bounding box center [79, 90] width 81 height 14
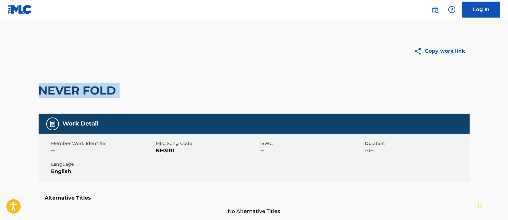
click at [86, 90] on h2 "NEVER FOLD" at bounding box center [79, 90] width 81 height 14
copy div "NEVER FOLD"
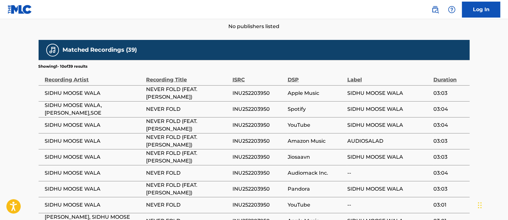
scroll to position [306, 0]
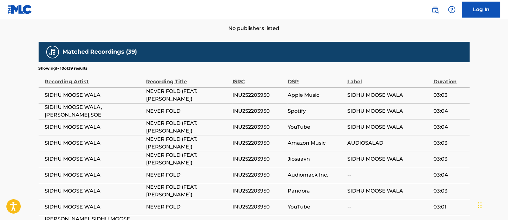
click at [75, 94] on span "SIDHU MOOSE WALA" at bounding box center [94, 95] width 98 height 8
copy div "SIDHU MOOSE WALA"
click at [255, 109] on span "INU252203950" at bounding box center [259, 111] width 52 height 8
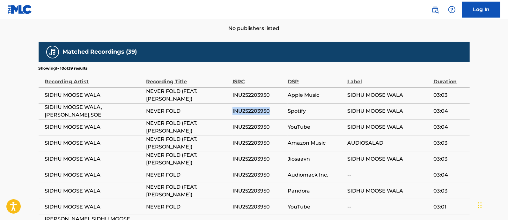
click at [255, 109] on span "INU252203950" at bounding box center [259, 111] width 52 height 8
copy div "INU252203950"
click at [250, 193] on span "INU252203950" at bounding box center [259, 191] width 52 height 8
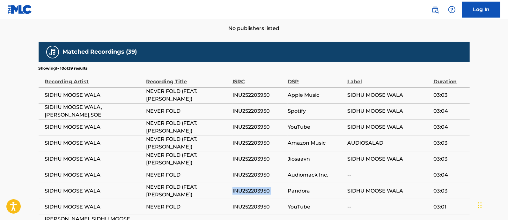
click at [250, 193] on span "INU252203950" at bounding box center [259, 191] width 52 height 8
copy div "INU252203950"
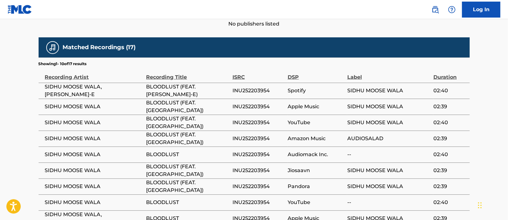
scroll to position [348, 0]
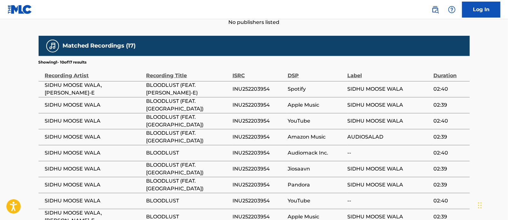
click at [252, 152] on span "INU252203954" at bounding box center [259, 153] width 52 height 8
copy div "INU252203954"
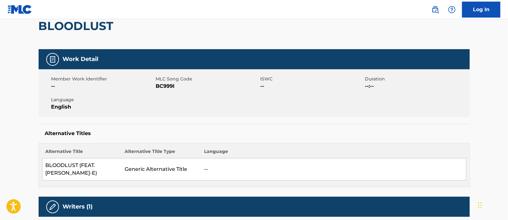
scroll to position [368, 0]
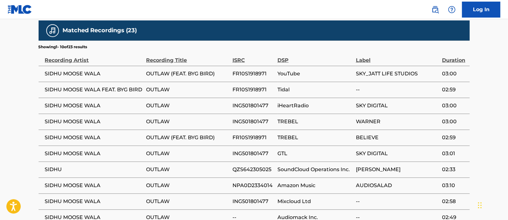
scroll to position [328, 0]
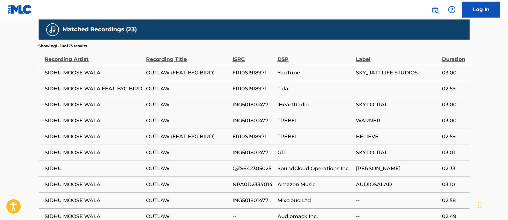
click at [247, 72] on span "FR10S1918971" at bounding box center [254, 73] width 42 height 8
copy div "FR10S1918971"
click at [251, 103] on span "ING501801477" at bounding box center [254, 105] width 42 height 8
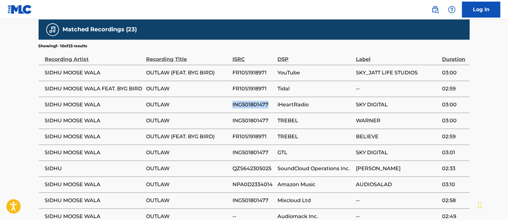
click at [251, 103] on span "ING501801477" at bounding box center [254, 105] width 42 height 8
copy div "ING501801477"
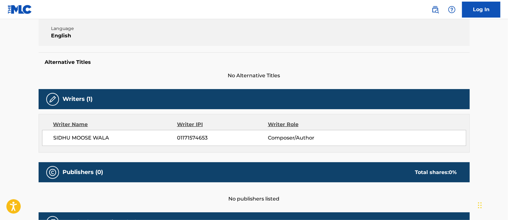
scroll to position [0, 0]
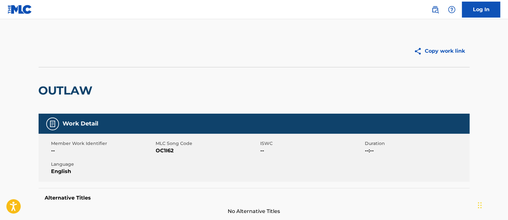
click at [62, 89] on h2 "OUTLAW" at bounding box center [67, 90] width 57 height 14
copy div "OUTLAW"
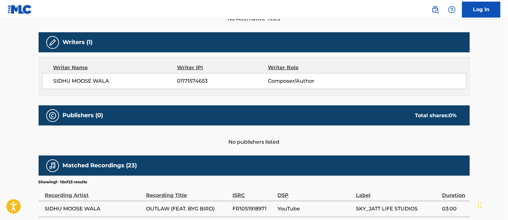
scroll to position [202, 0]
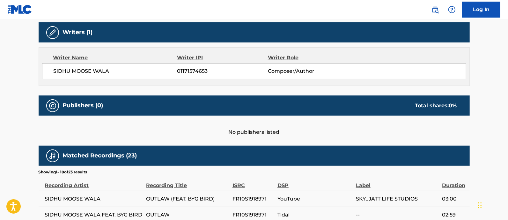
click at [86, 72] on span "SIDHU MOOSE WALA" at bounding box center [116, 71] width 124 height 8
copy div "SIDHU MOOSE WALA"
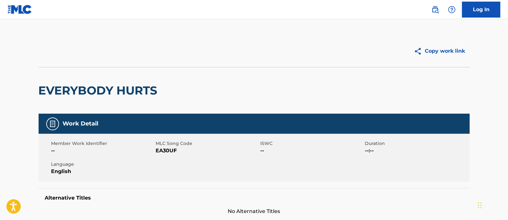
click at [91, 86] on h2 "EVERYBODY HURTS" at bounding box center [100, 90] width 122 height 14
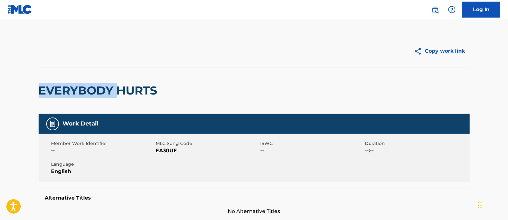
click at [91, 86] on h2 "EVERYBODY HURTS" at bounding box center [100, 90] width 122 height 14
copy div "EVERYBODY HURTS"
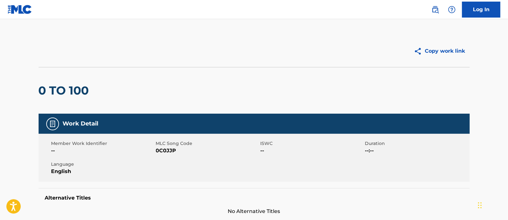
click at [60, 90] on h2 "0 TO 100" at bounding box center [66, 90] width 54 height 14
copy div "0 TO 100"
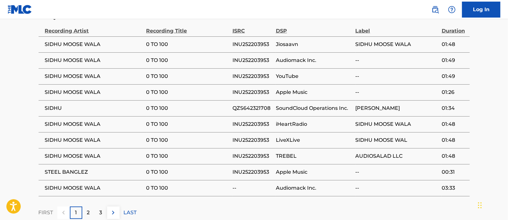
scroll to position [357, 0]
click at [73, 74] on span "SIDHU MOOSE WALA" at bounding box center [94, 76] width 98 height 8
copy div "SIDHU MOOSE WALA"
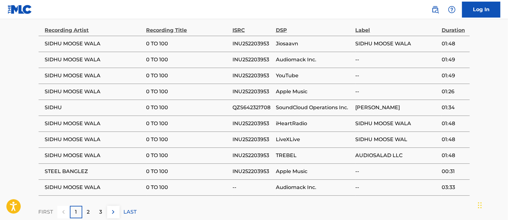
click at [250, 42] on span "INU252203953" at bounding box center [253, 44] width 40 height 8
copy div "INU252203953"
click at [249, 106] on span "QZS642321708" at bounding box center [253, 108] width 40 height 8
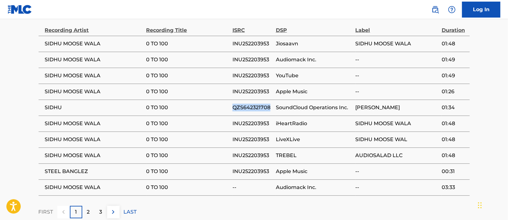
click at [249, 106] on span "QZS642321708" at bounding box center [253, 108] width 40 height 8
copy div "QZS642321708"
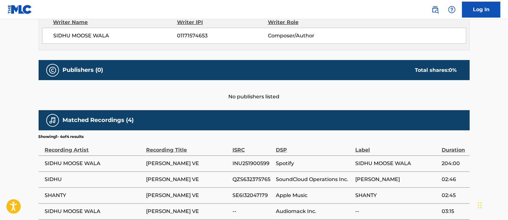
scroll to position [277, 0]
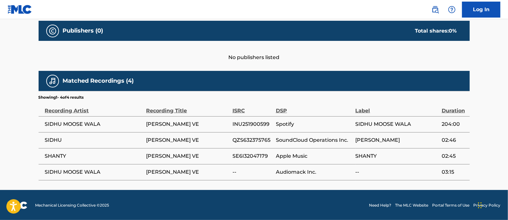
click at [249, 122] on span "INU251900599" at bounding box center [253, 124] width 40 height 8
copy div "INU251900599"
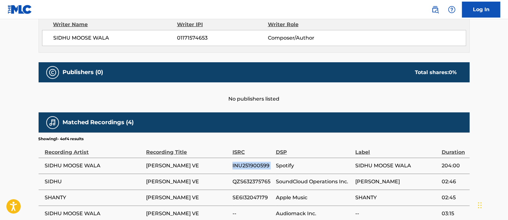
scroll to position [232, 0]
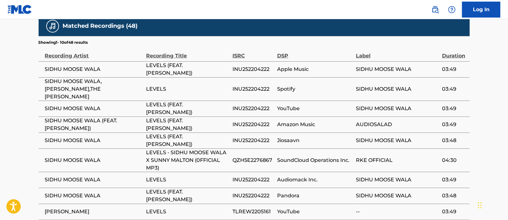
scroll to position [330, 0]
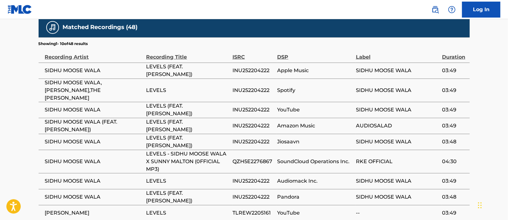
click at [248, 87] on span "INU252204222" at bounding box center [253, 90] width 41 height 8
copy div "INU252204222"
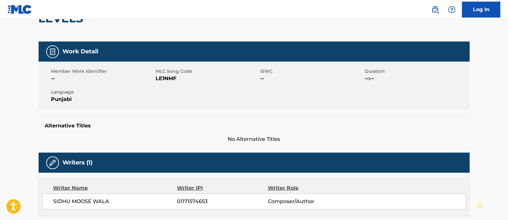
scroll to position [32, 0]
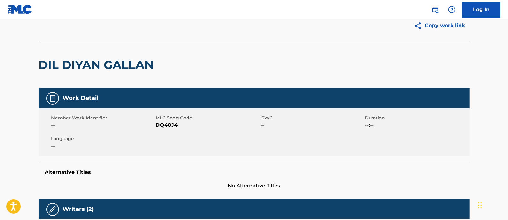
scroll to position [22, 0]
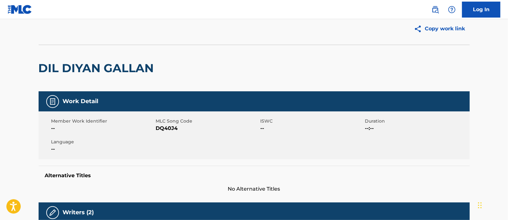
click at [94, 67] on h2 "DIL DIYAN GALLAN" at bounding box center [98, 68] width 119 height 14
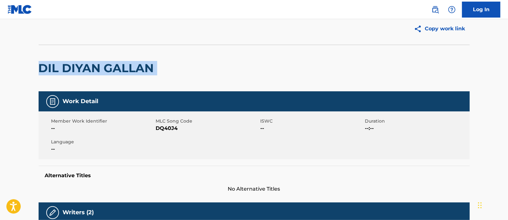
click at [94, 67] on h2 "DIL DIYAN GALLAN" at bounding box center [98, 68] width 119 height 14
copy div "DIL DIYAN GALLAN"
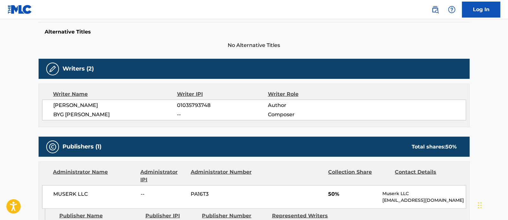
scroll to position [175, 0]
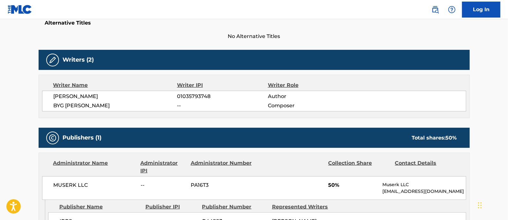
click at [78, 97] on span "[PERSON_NAME]" at bounding box center [116, 97] width 124 height 8
copy div "[PERSON_NAME]"
click at [69, 104] on span "BYG [PERSON_NAME]" at bounding box center [116, 106] width 124 height 8
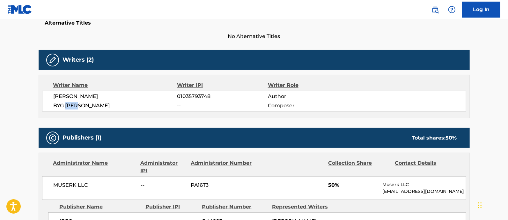
click at [69, 104] on span "BYG [PERSON_NAME]" at bounding box center [116, 106] width 124 height 8
copy div "BYG [PERSON_NAME]"
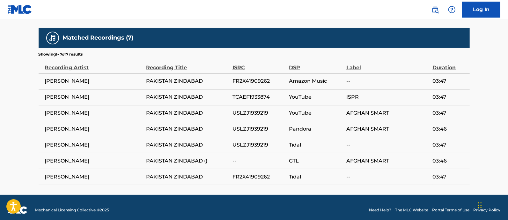
scroll to position [325, 0]
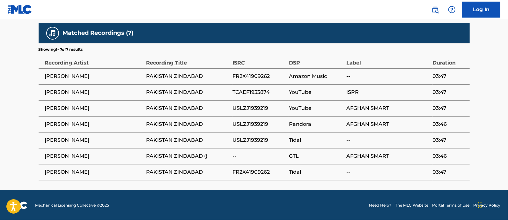
click at [256, 91] on span "TCAEF1933874" at bounding box center [259, 92] width 53 height 8
drag, startPoint x: 68, startPoint y: 120, endPoint x: 68, endPoint y: 124, distance: 4.1
click at [68, 124] on span "[PERSON_NAME]" at bounding box center [94, 124] width 98 height 8
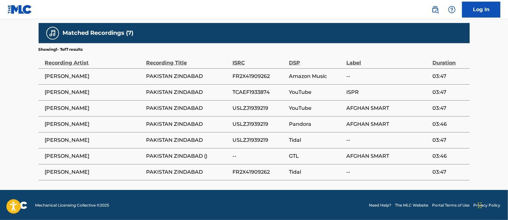
click at [68, 124] on span "[PERSON_NAME]" at bounding box center [94, 124] width 98 height 8
copy div "[PERSON_NAME]"
